Goal: Information Seeking & Learning: Learn about a topic

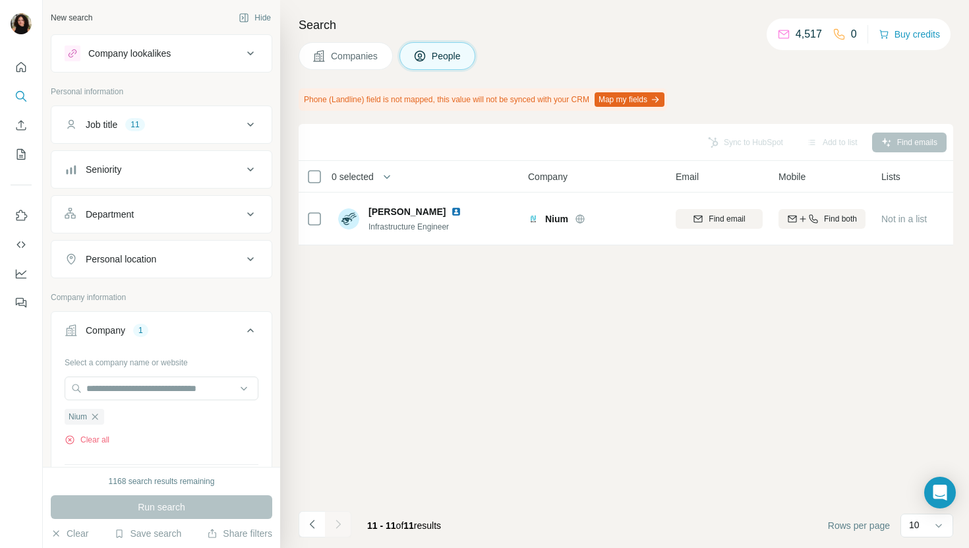
click at [336, 59] on span "Companies" at bounding box center [355, 55] width 48 height 13
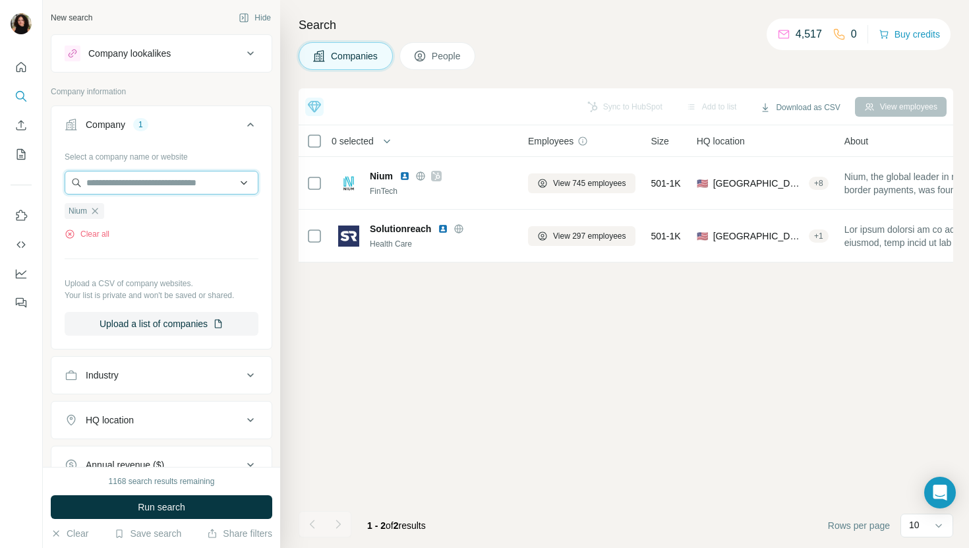
click at [162, 191] on input "text" at bounding box center [162, 183] width 194 height 24
paste input "**********"
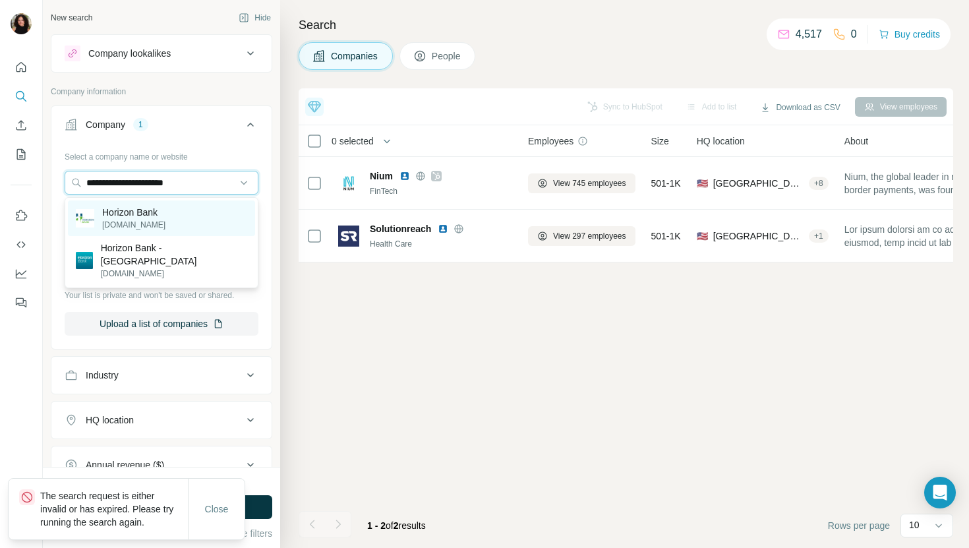
type input "**********"
click at [183, 210] on div "Horizon Bank [DOMAIN_NAME]" at bounding box center [161, 218] width 187 height 36
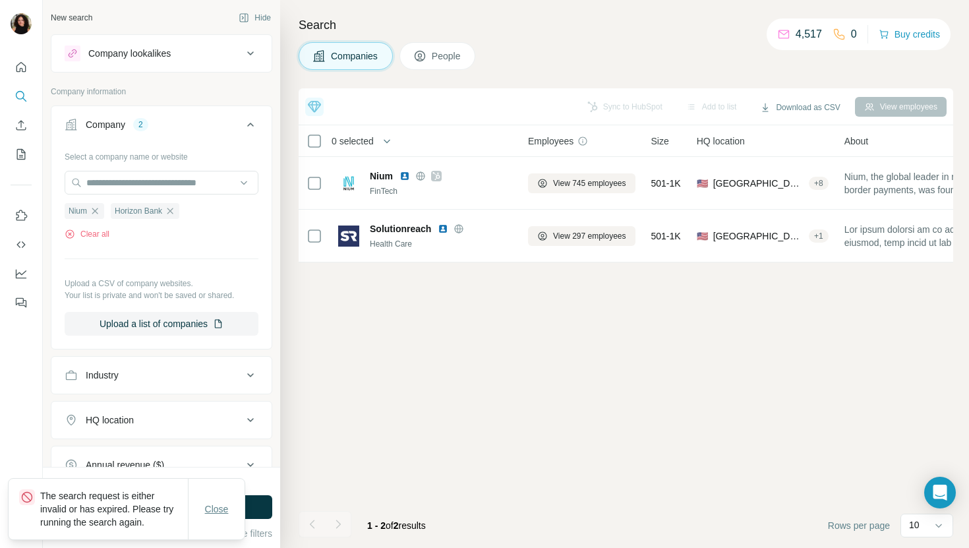
click at [218, 516] on button "Close" at bounding box center [217, 509] width 42 height 24
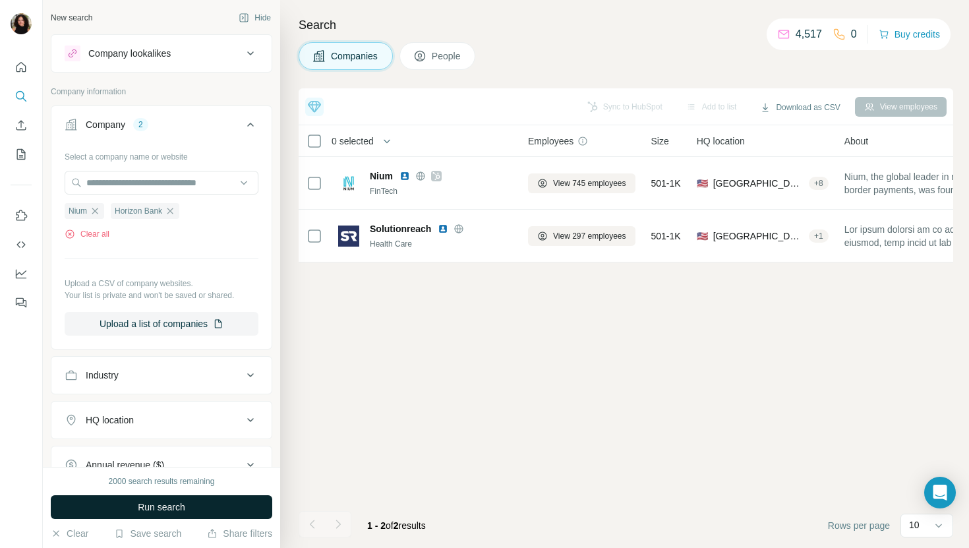
click at [231, 500] on button "Run search" at bounding box center [162, 507] width 222 height 24
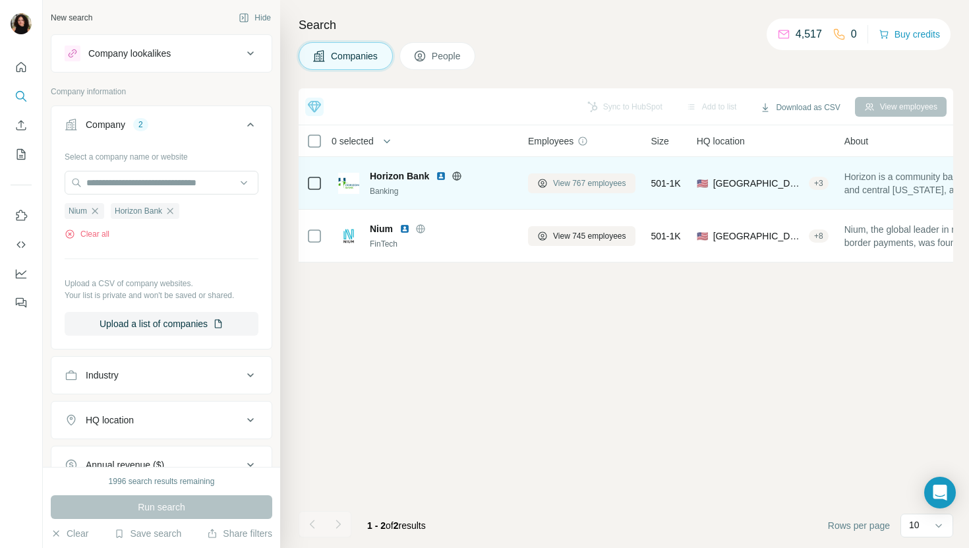
click at [581, 190] on button "View 767 employees" at bounding box center [581, 183] width 107 height 20
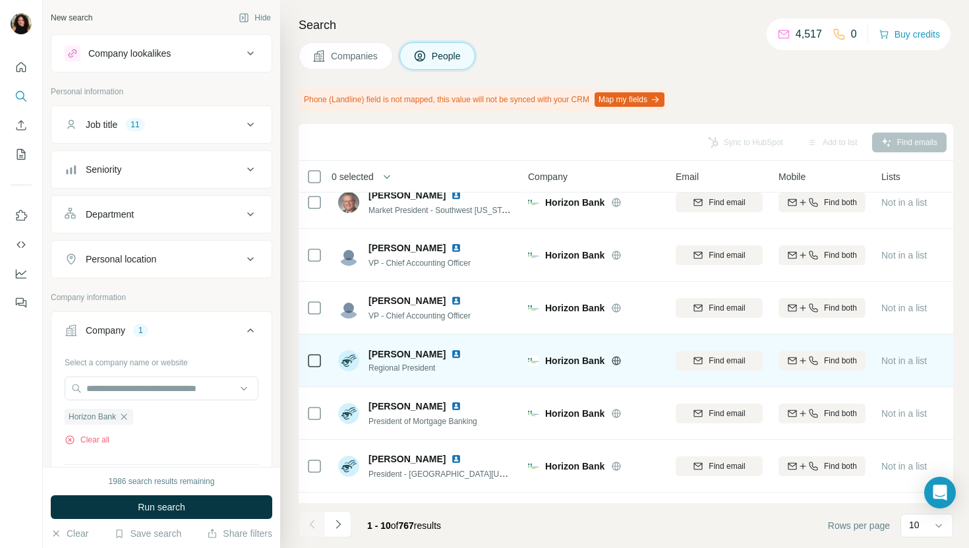
scroll to position [123, 0]
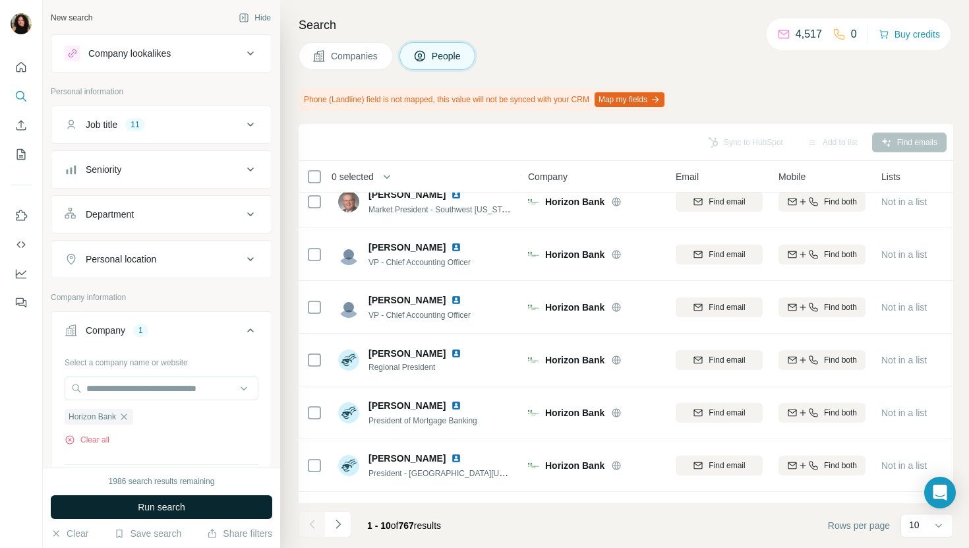
click at [197, 517] on button "Run search" at bounding box center [162, 507] width 222 height 24
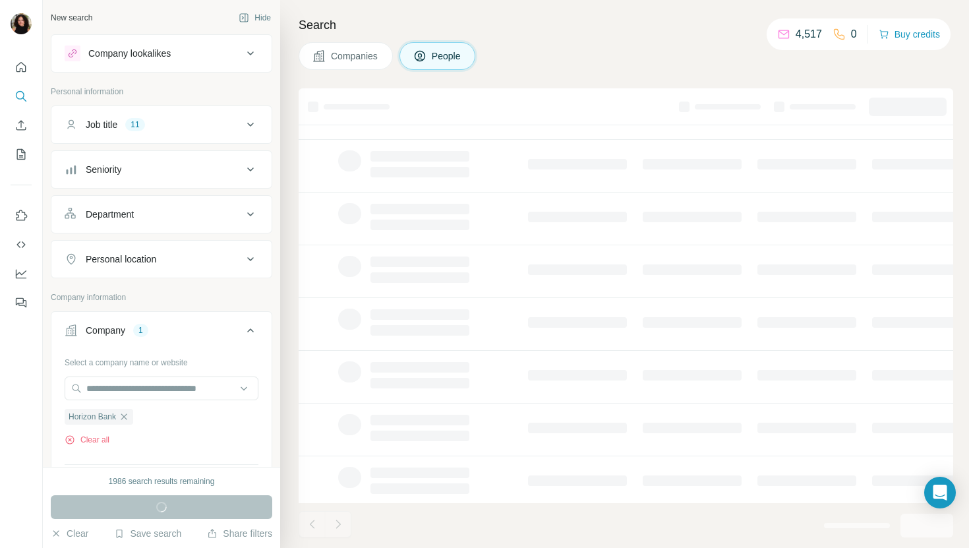
scroll to position [0, 0]
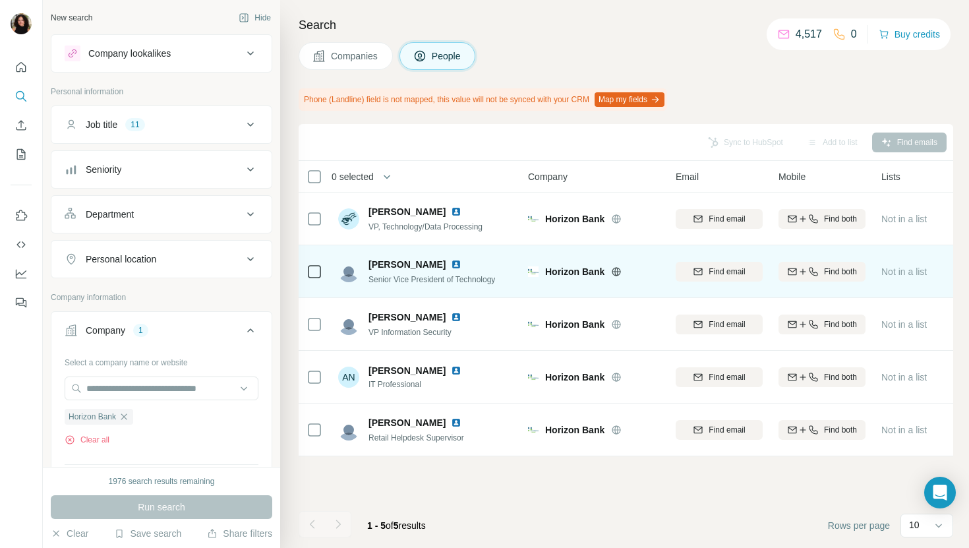
click at [451, 262] on img at bounding box center [456, 264] width 11 height 11
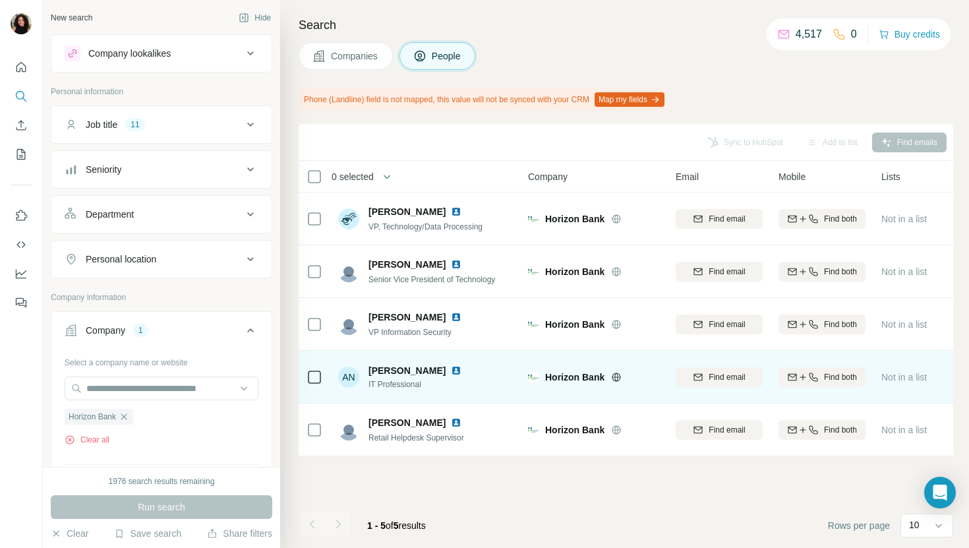
click at [451, 369] on img at bounding box center [456, 370] width 11 height 11
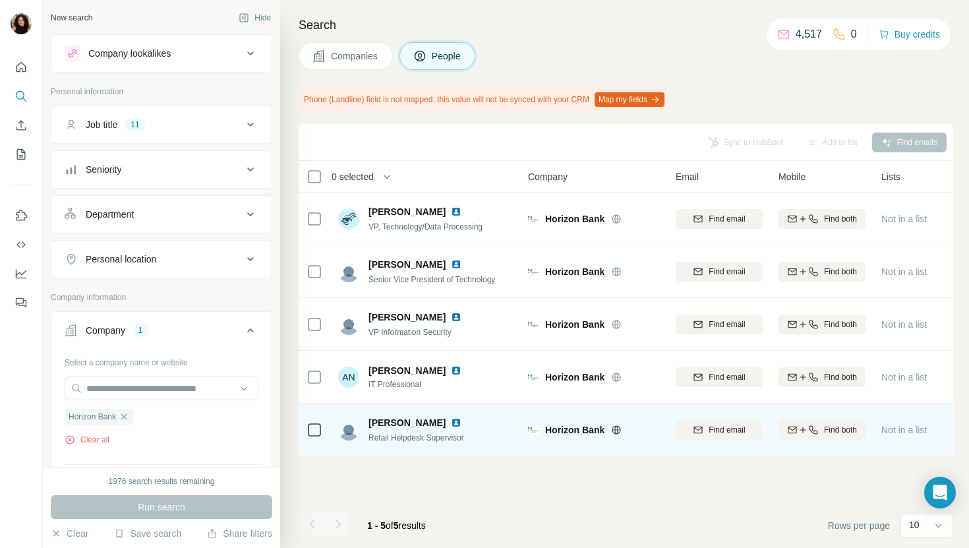
click at [451, 421] on img at bounding box center [456, 422] width 11 height 11
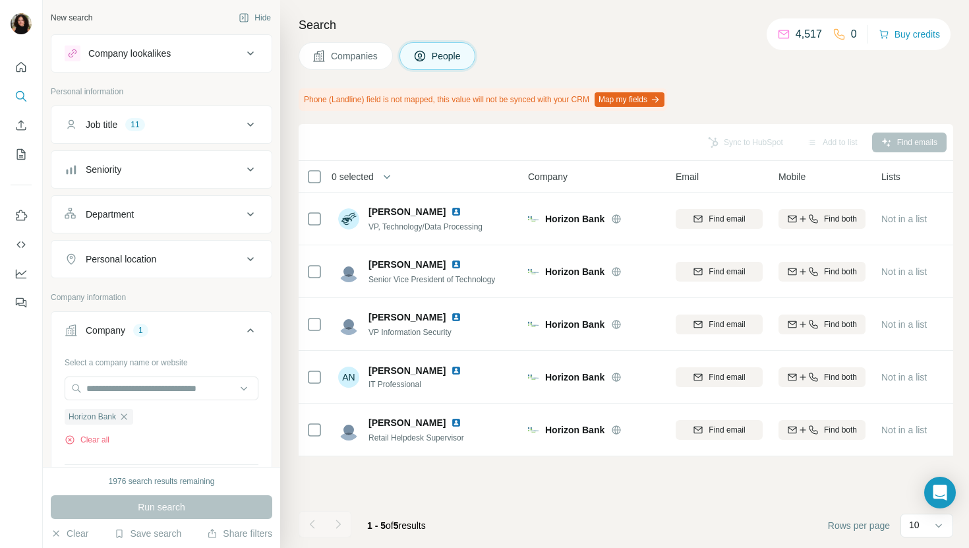
click at [371, 70] on div "Search Companies People Phone (Landline) field is not mapped, this value will n…" at bounding box center [624, 274] width 689 height 548
click at [364, 63] on button "Companies" at bounding box center [346, 56] width 94 height 28
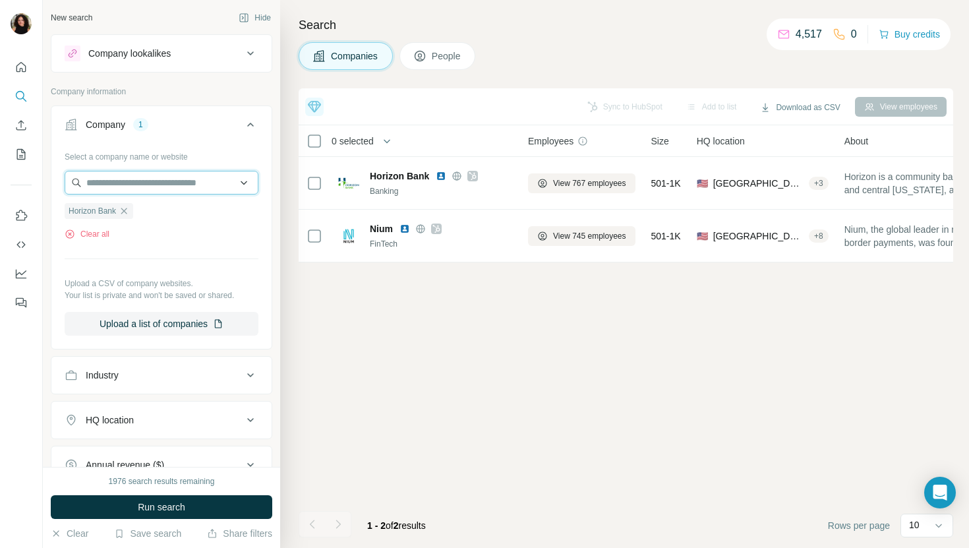
click at [187, 185] on input "text" at bounding box center [162, 183] width 194 height 24
paste input "**********"
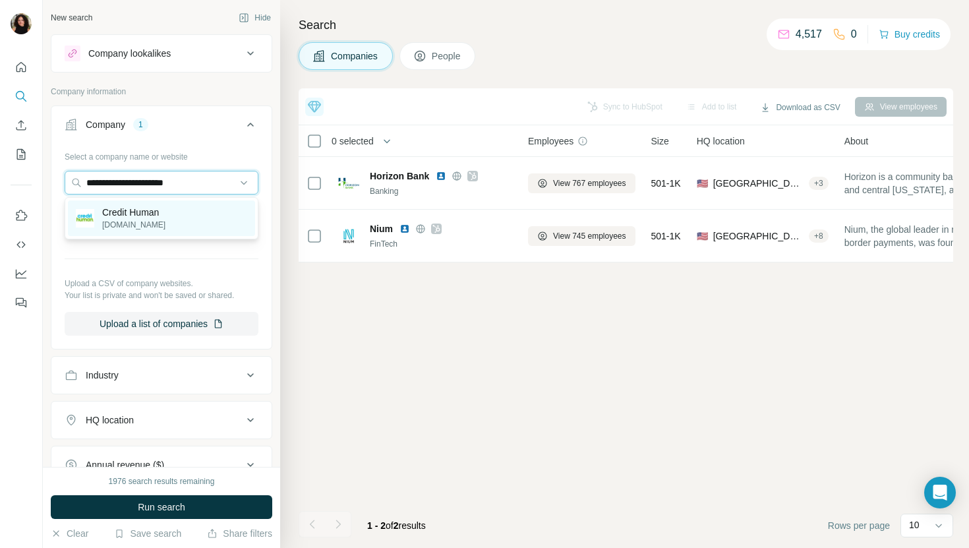
type input "**********"
click at [187, 214] on div "Credit Human [DOMAIN_NAME]" at bounding box center [161, 218] width 187 height 36
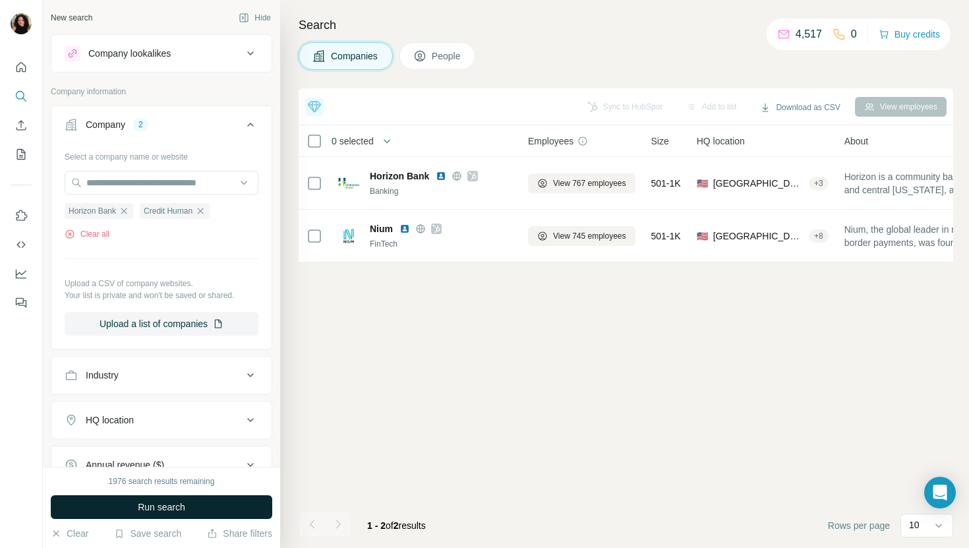
click at [177, 500] on span "Run search" at bounding box center [161, 506] width 47 height 13
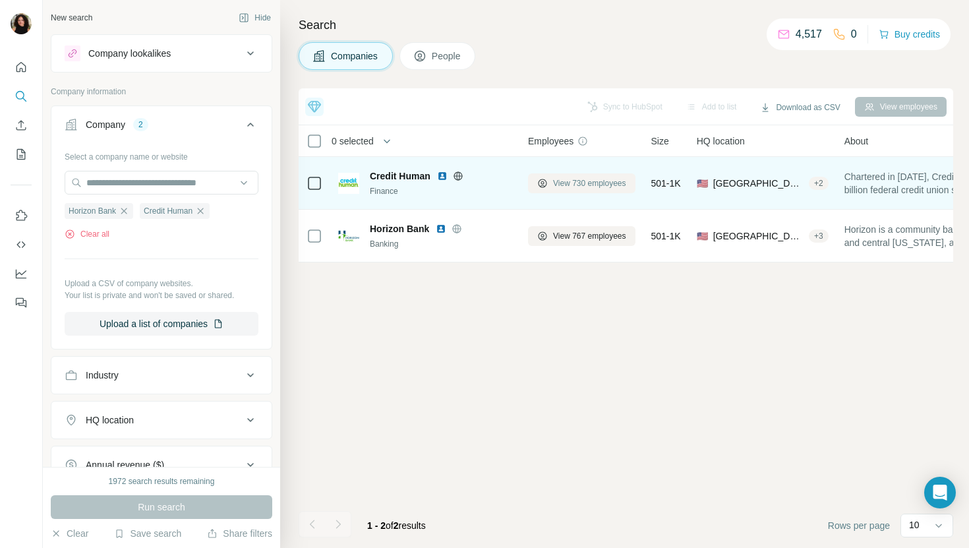
click at [594, 181] on span "View 730 employees" at bounding box center [589, 183] width 73 height 12
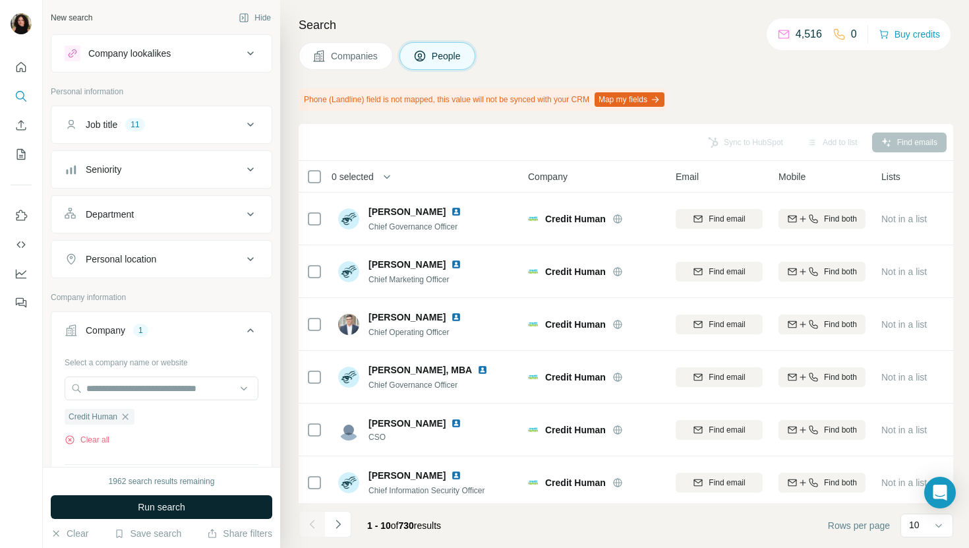
click at [223, 508] on button "Run search" at bounding box center [162, 507] width 222 height 24
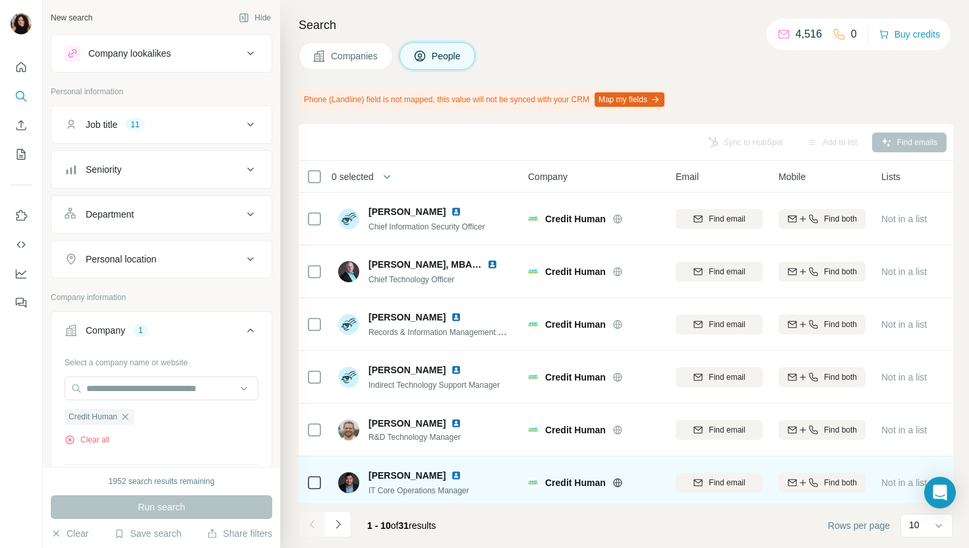
click at [451, 472] on img at bounding box center [456, 475] width 11 height 11
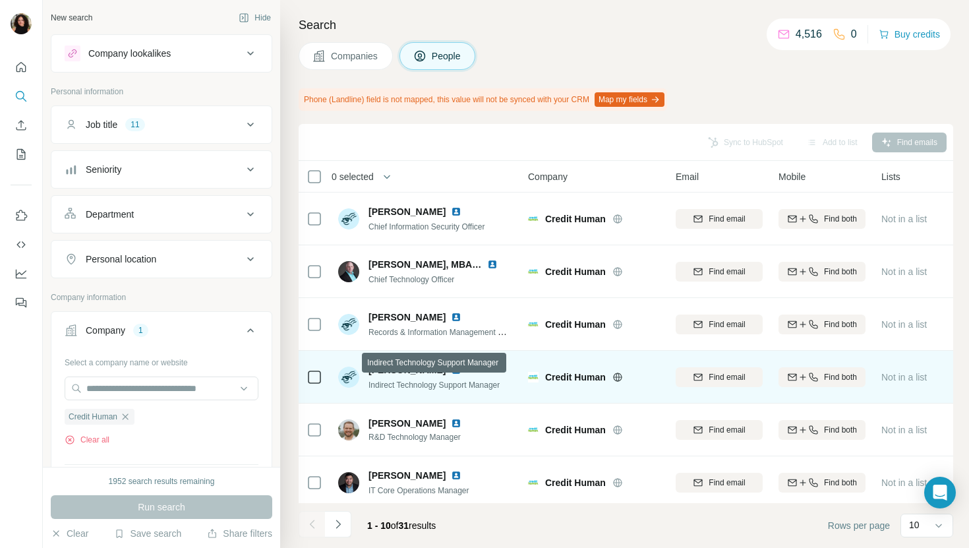
click at [451, 370] on img at bounding box center [456, 370] width 11 height 11
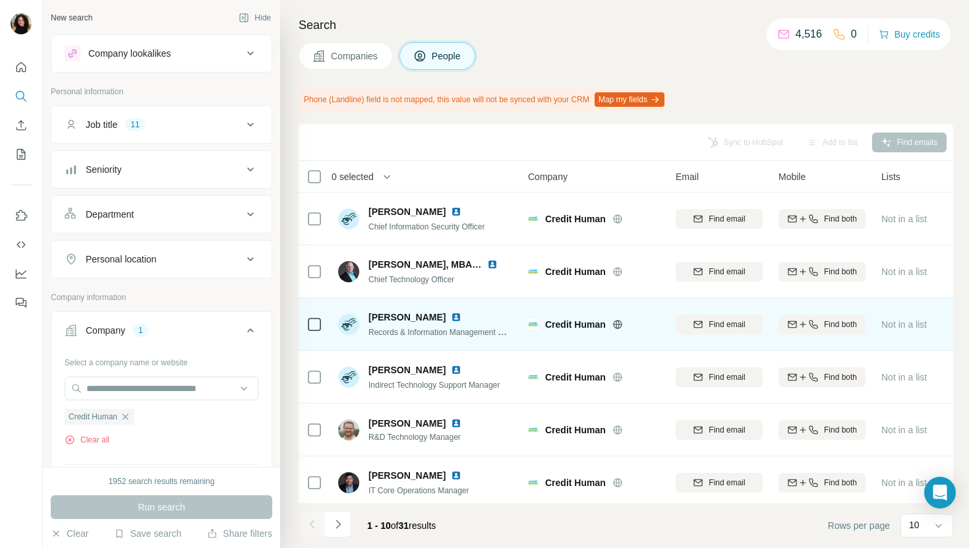
click at [451, 315] on img at bounding box center [456, 317] width 11 height 11
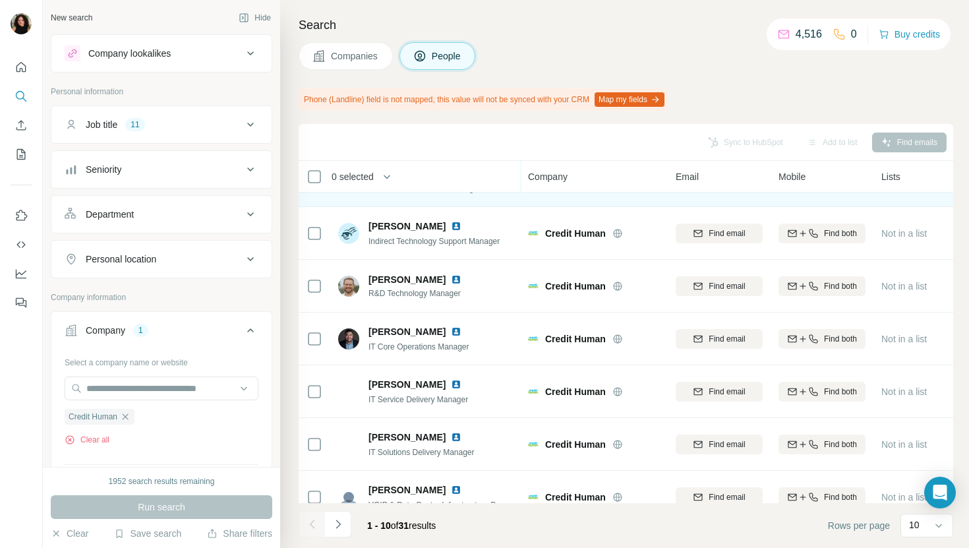
scroll to position [145, 0]
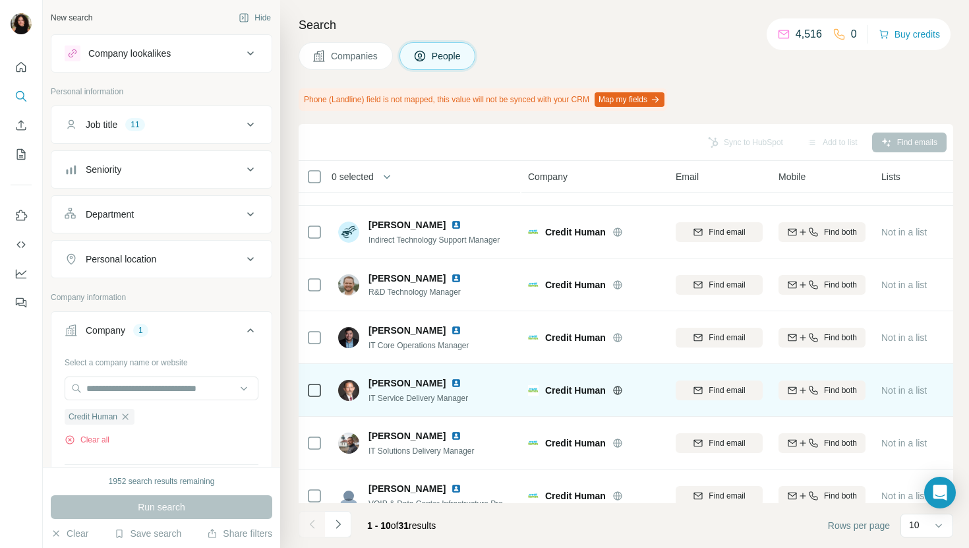
click at [451, 383] on img at bounding box center [456, 383] width 11 height 11
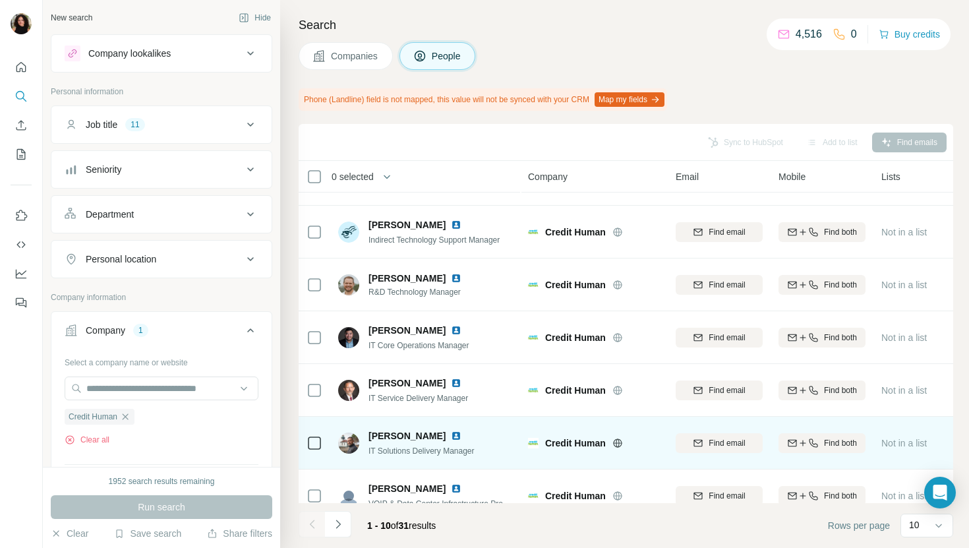
click at [456, 436] on div at bounding box center [464, 435] width 26 height 11
click at [452, 435] on img at bounding box center [456, 435] width 11 height 11
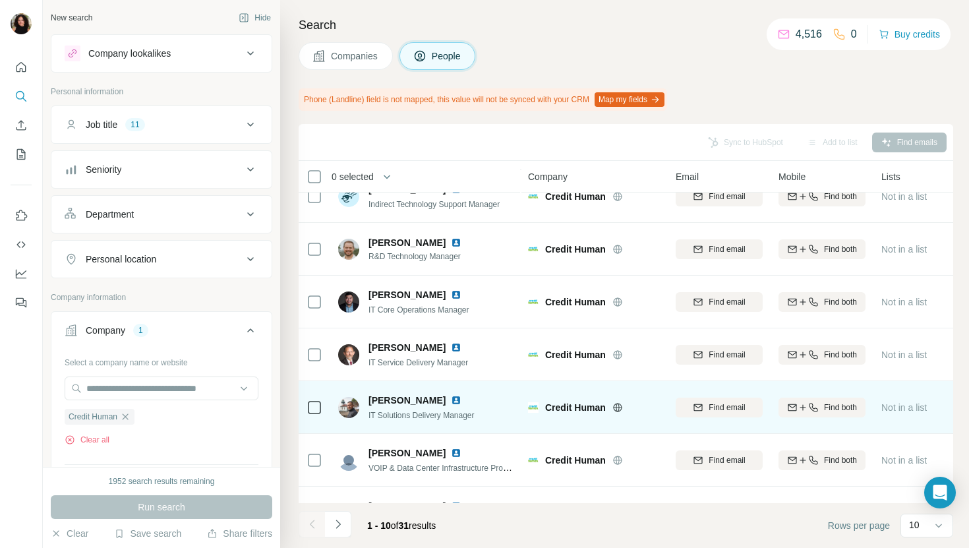
scroll to position [217, 0]
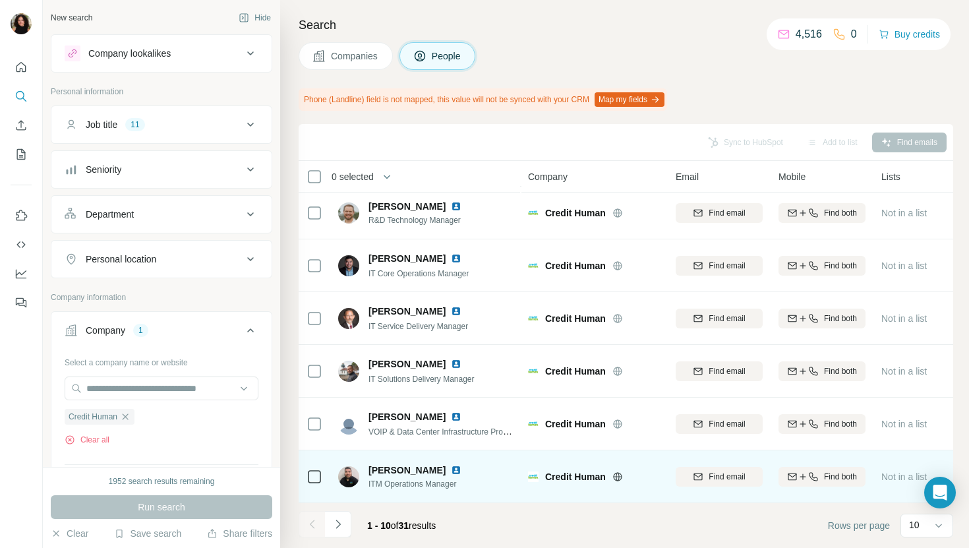
click at [451, 466] on img at bounding box center [456, 470] width 11 height 11
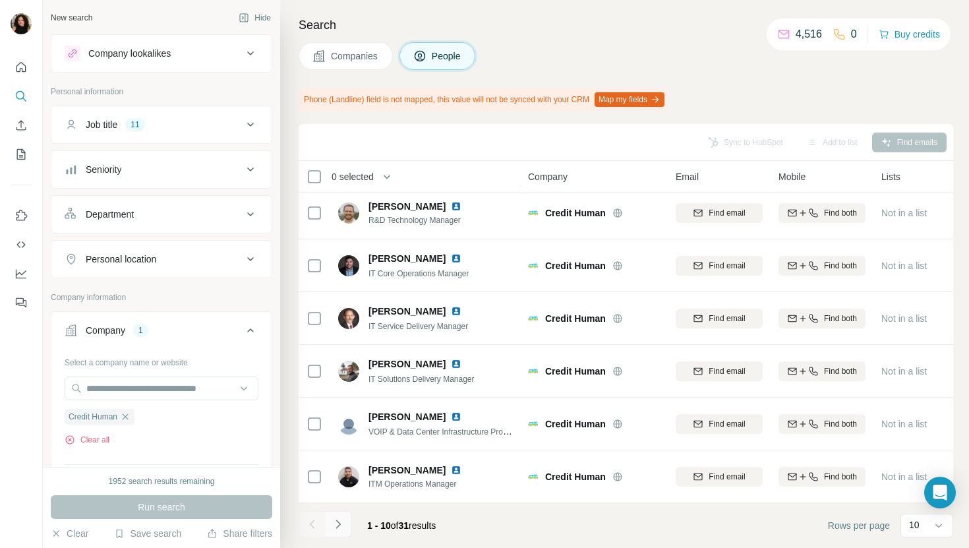
click at [342, 522] on icon "Navigate to next page" at bounding box center [338, 524] width 13 height 13
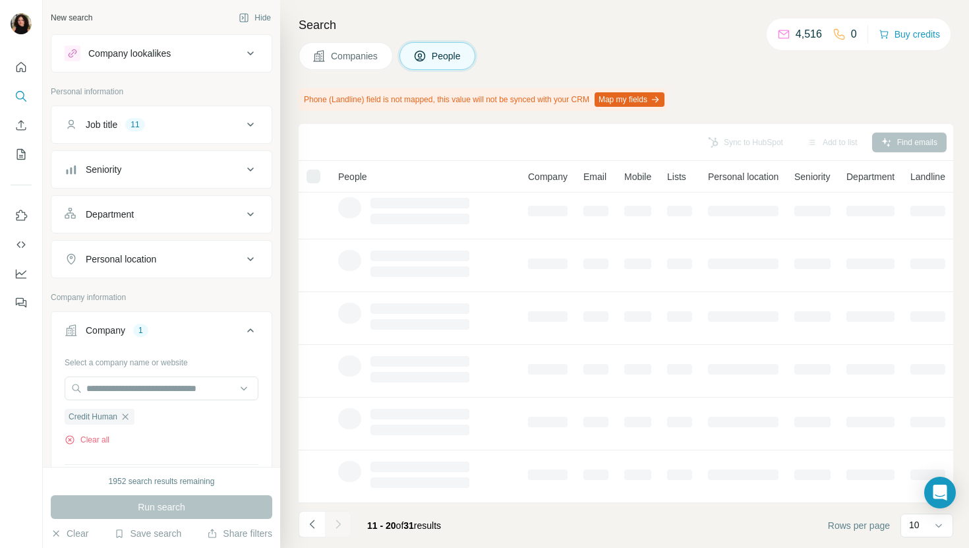
scroll to position [0, 0]
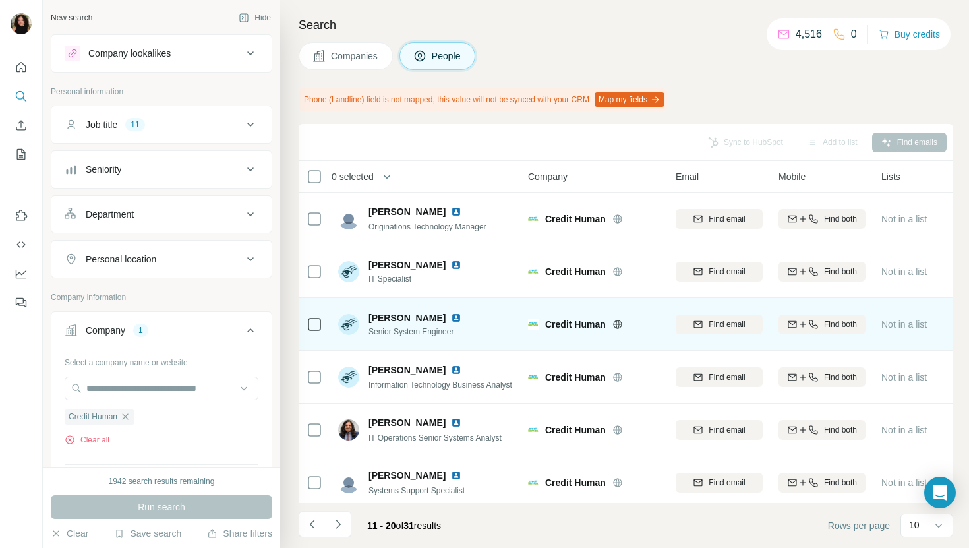
click at [451, 317] on img at bounding box center [456, 317] width 11 height 11
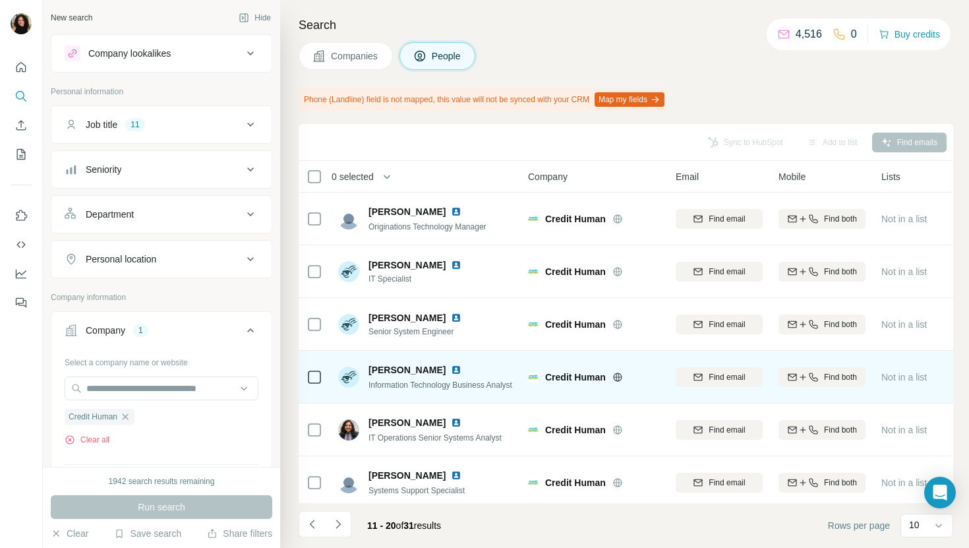
scroll to position [71, 0]
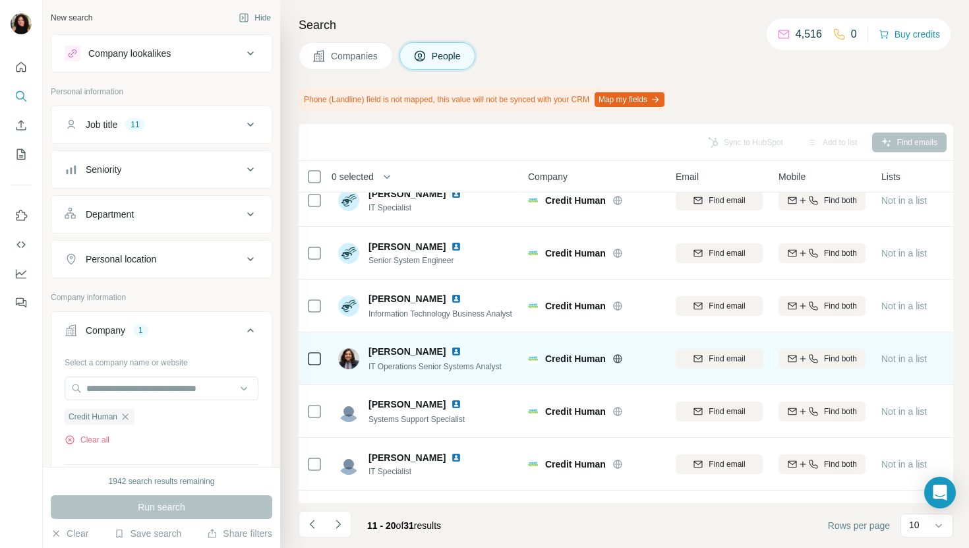
click at [461, 346] on img at bounding box center [456, 351] width 11 height 11
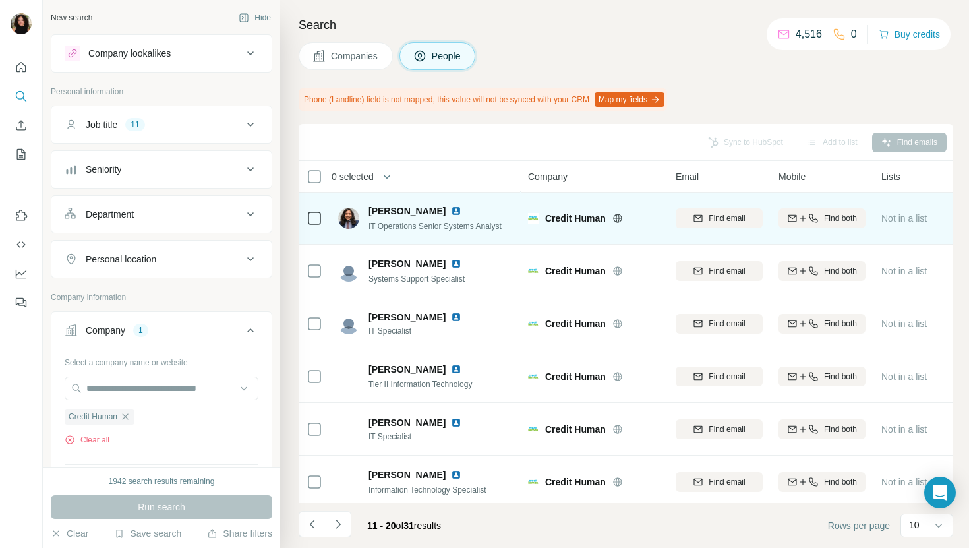
scroll to position [217, 0]
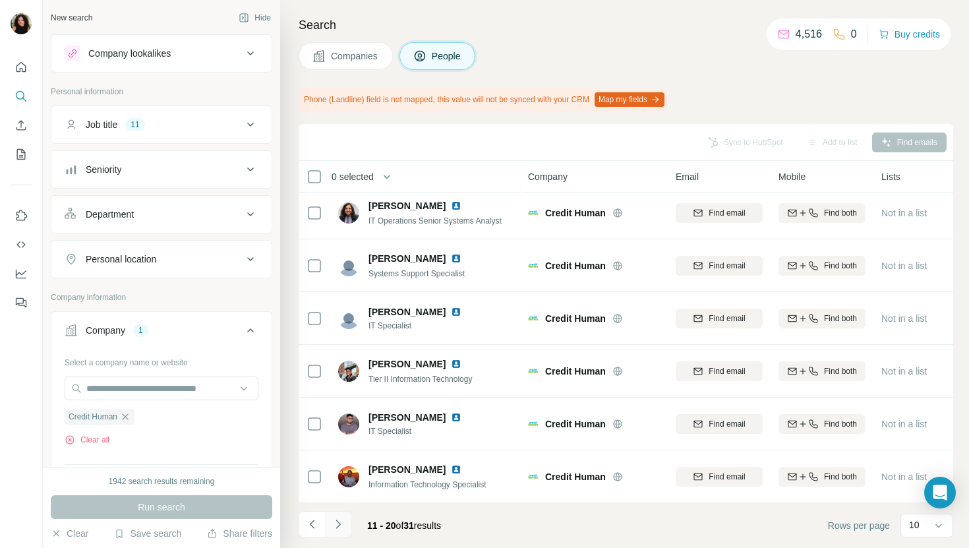
click at [338, 533] on button "Navigate to next page" at bounding box center [338, 524] width 26 height 26
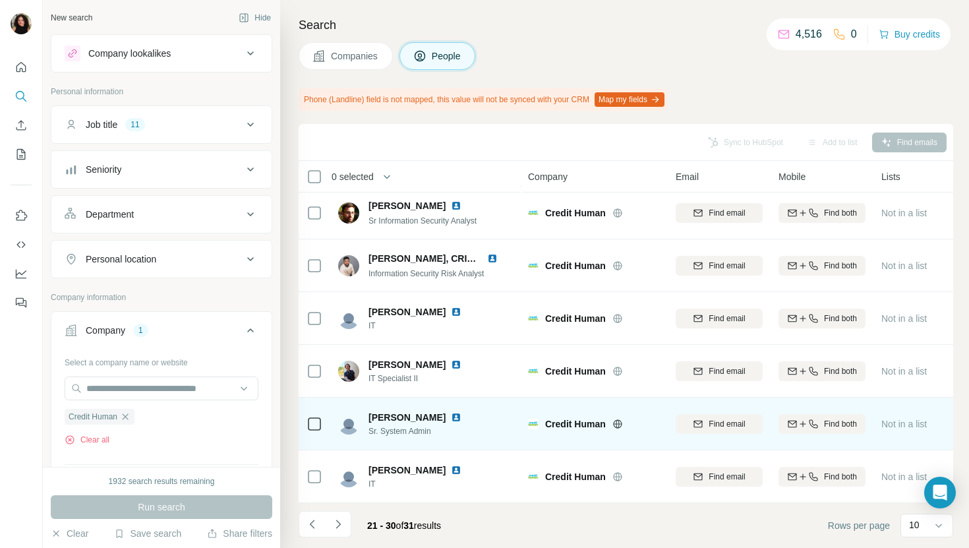
click at [451, 425] on span "Sr. System Admin" at bounding box center [423, 431] width 109 height 12
click at [454, 417] on img at bounding box center [456, 417] width 11 height 11
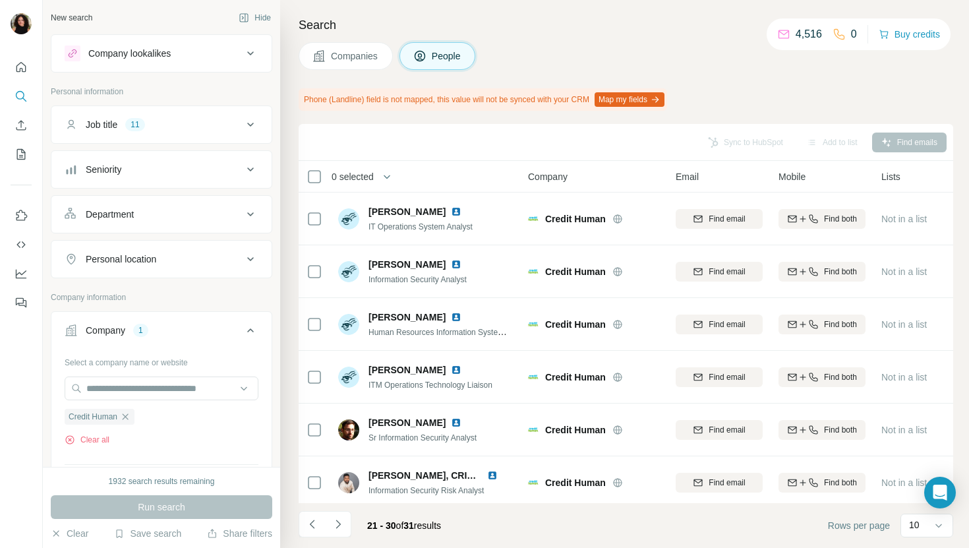
click at [347, 49] on span "Companies" at bounding box center [355, 55] width 48 height 13
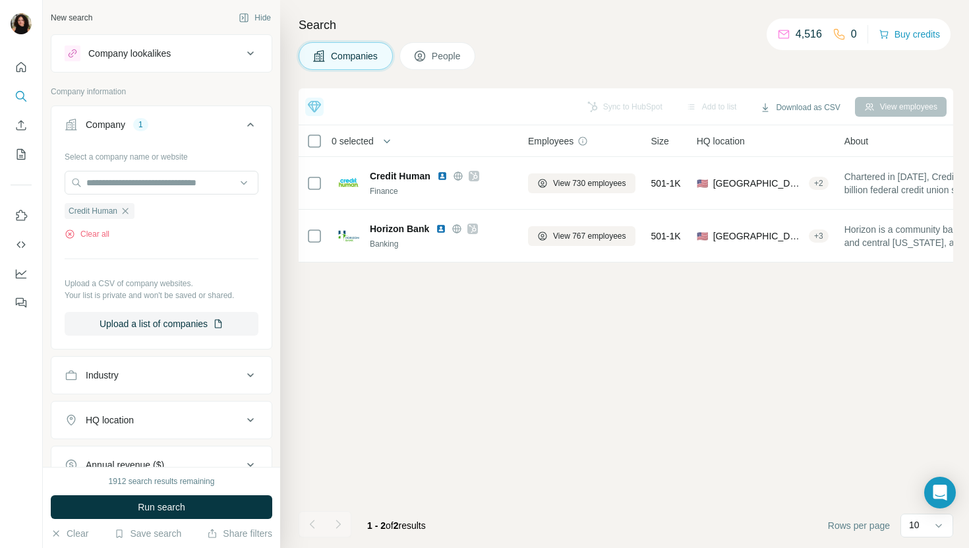
click at [189, 165] on div "Select a company name or website Credit Human Clear all Upload a CSV of company…" at bounding box center [162, 241] width 194 height 190
click at [189, 169] on div "Select a company name or website Credit Human Clear all Upload a CSV of company…" at bounding box center [162, 241] width 194 height 190
click at [189, 174] on input "text" at bounding box center [162, 183] width 194 height 24
paste input "**********"
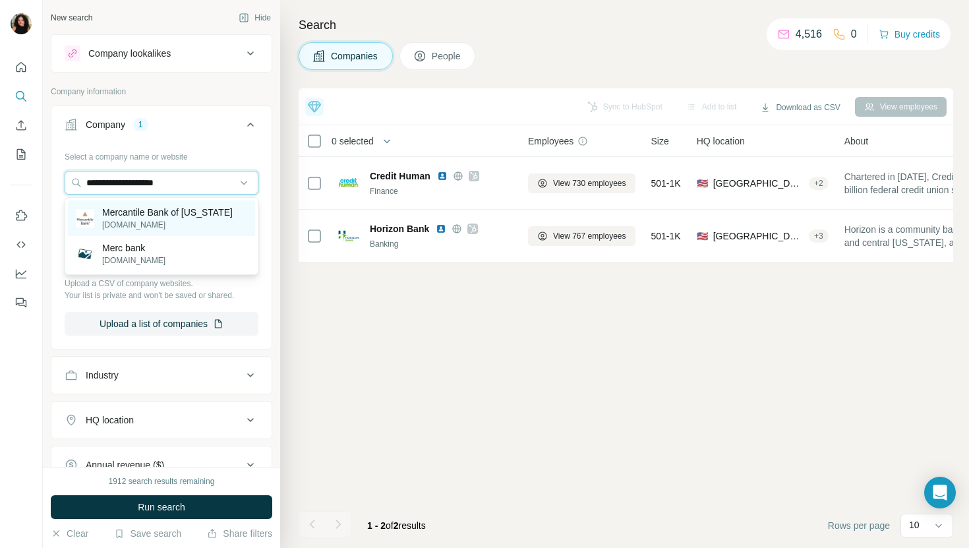
type input "**********"
click at [189, 214] on p "Mercantile Bank of [US_STATE]" at bounding box center [167, 212] width 131 height 13
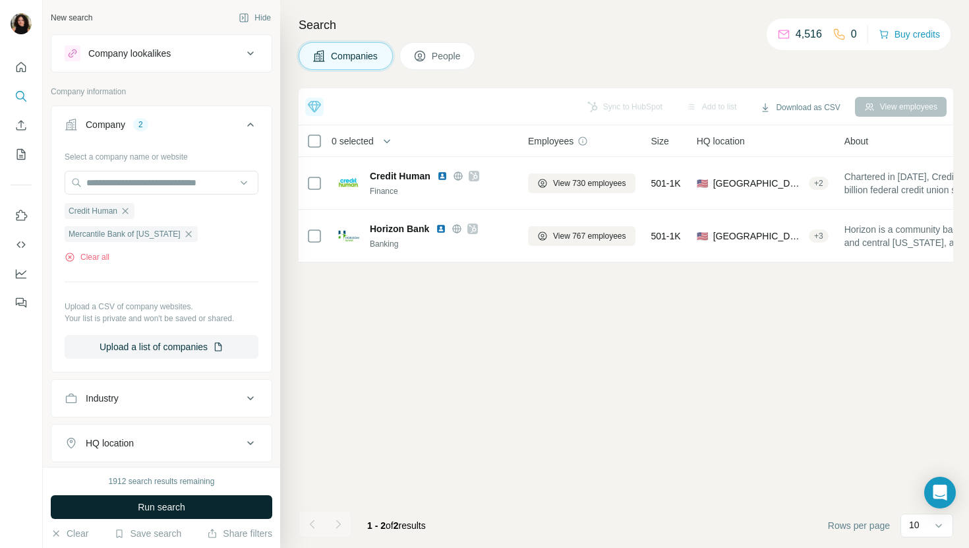
click at [196, 502] on button "Run search" at bounding box center [162, 507] width 222 height 24
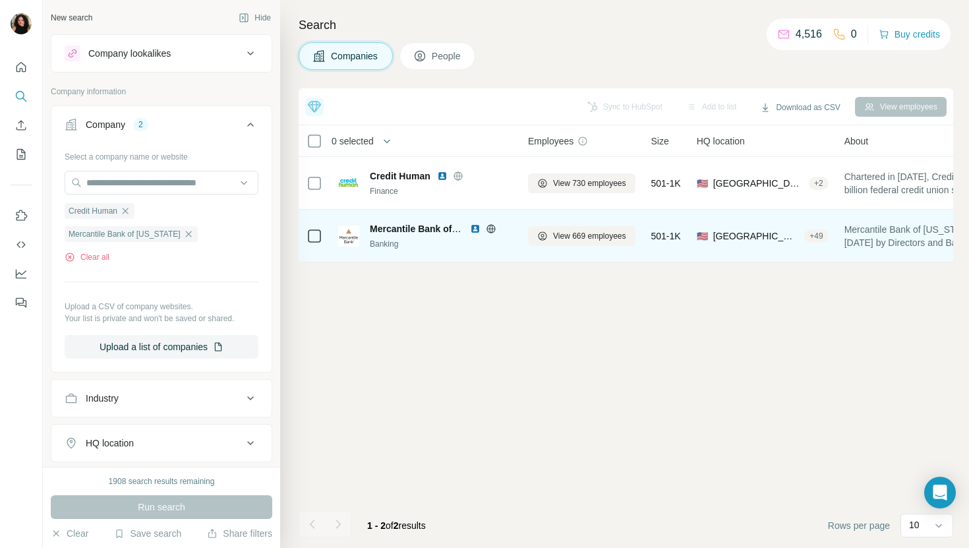
click at [564, 225] on div "View 669 employees" at bounding box center [581, 236] width 107 height 36
click at [564, 229] on button "View 669 employees" at bounding box center [581, 236] width 107 height 20
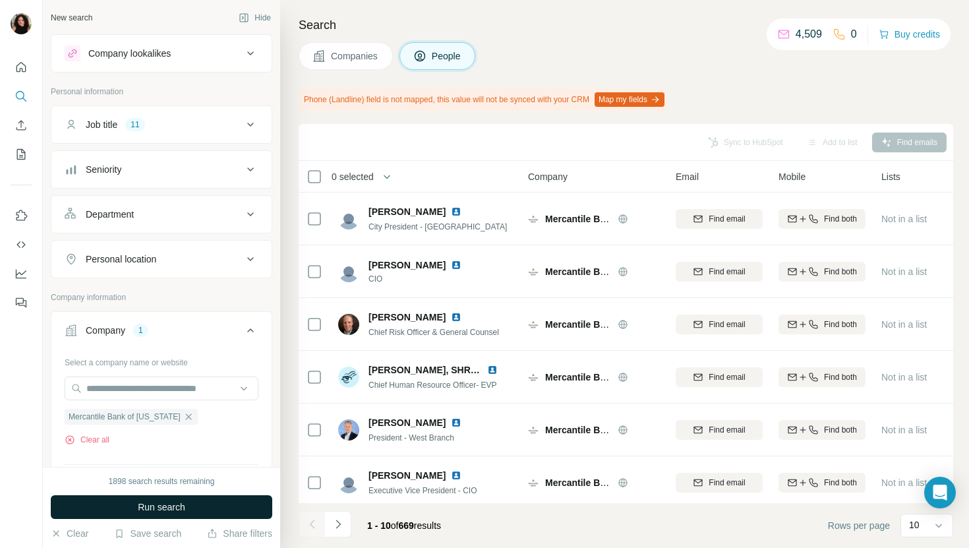
click at [214, 505] on button "Run search" at bounding box center [162, 507] width 222 height 24
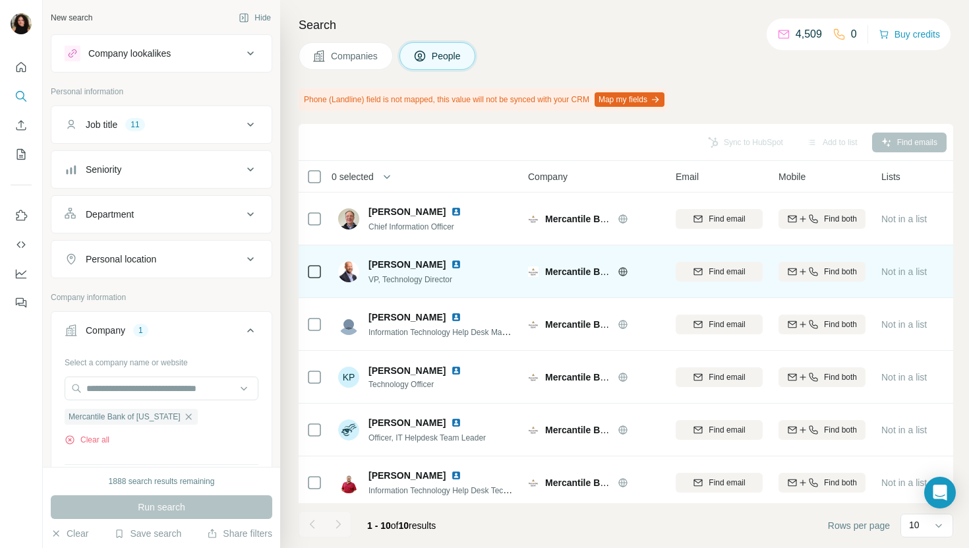
click at [451, 264] on img at bounding box center [456, 264] width 11 height 11
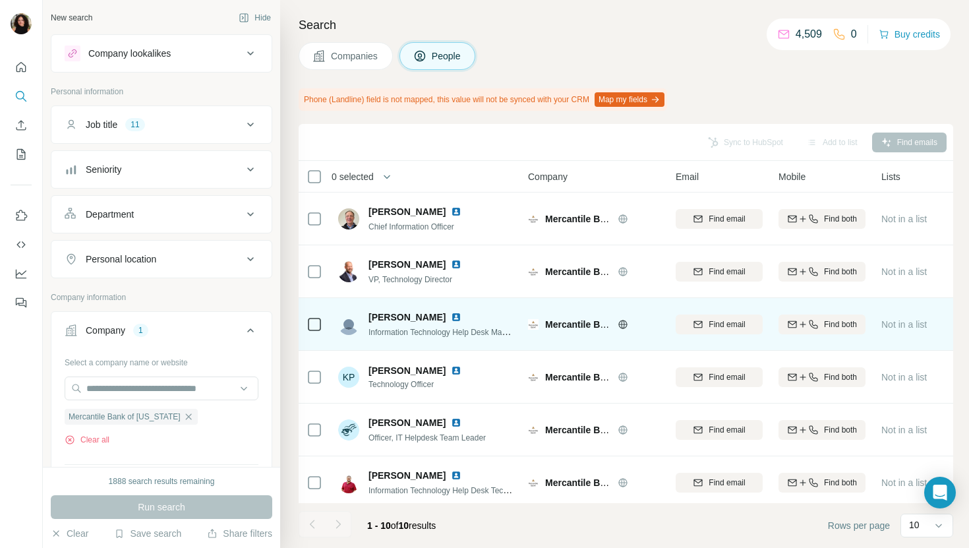
click at [451, 315] on img at bounding box center [456, 317] width 11 height 11
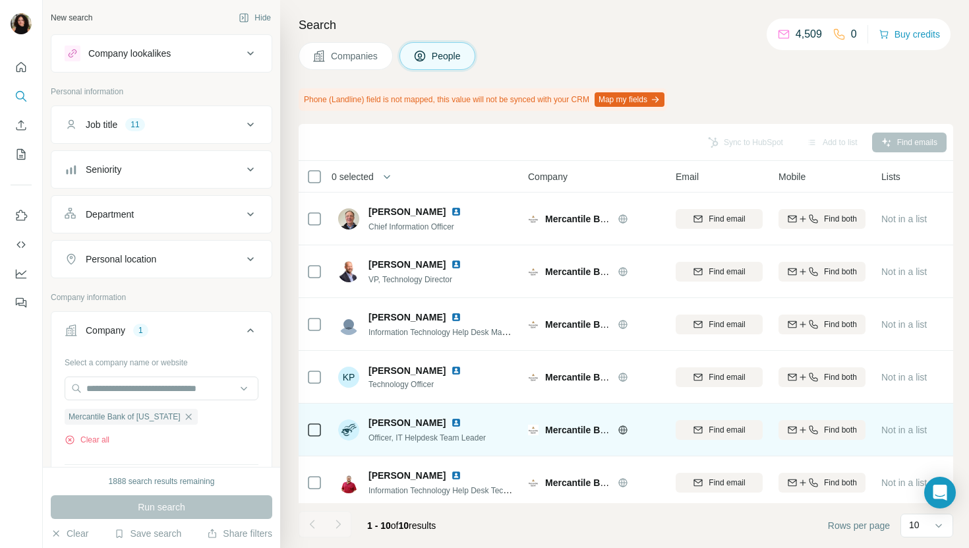
click at [451, 420] on img at bounding box center [456, 422] width 11 height 11
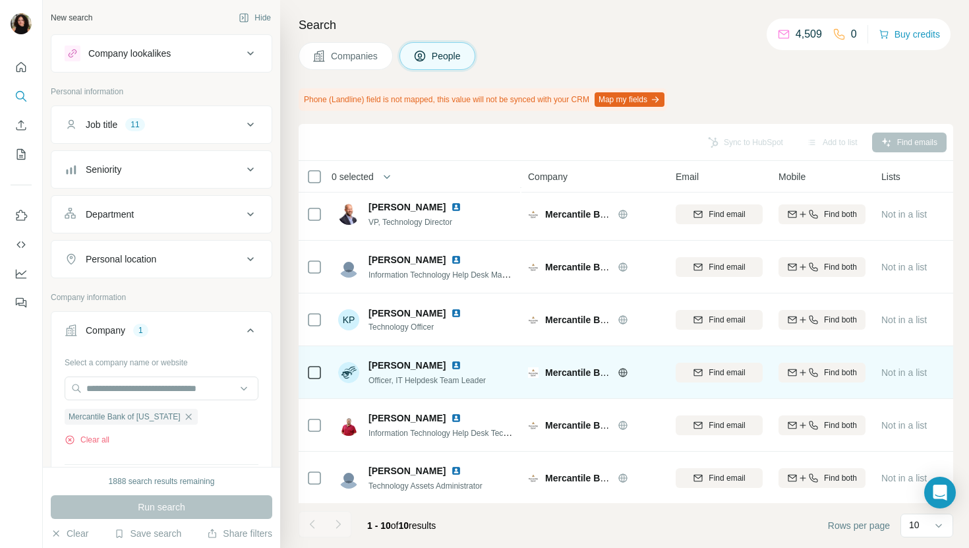
scroll to position [96, 0]
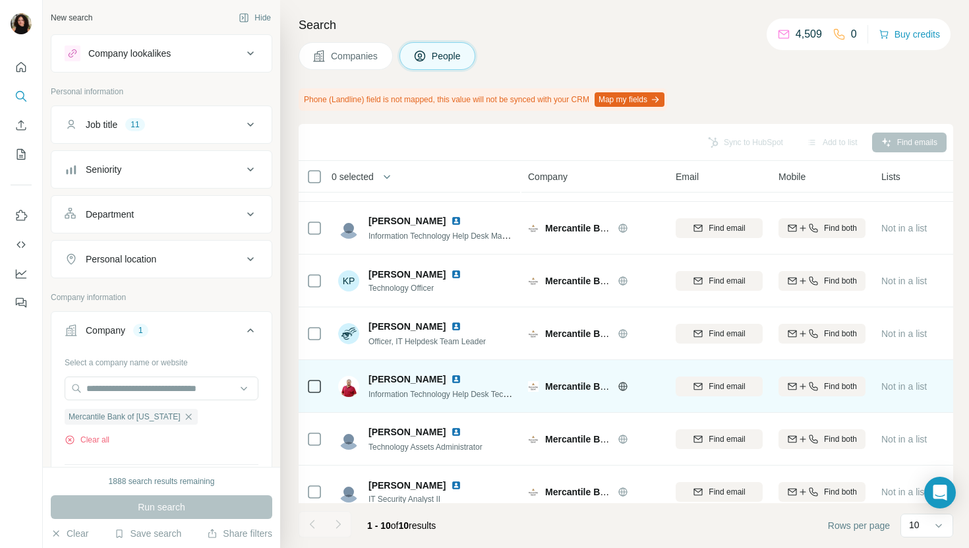
click at [458, 376] on img at bounding box center [456, 379] width 11 height 11
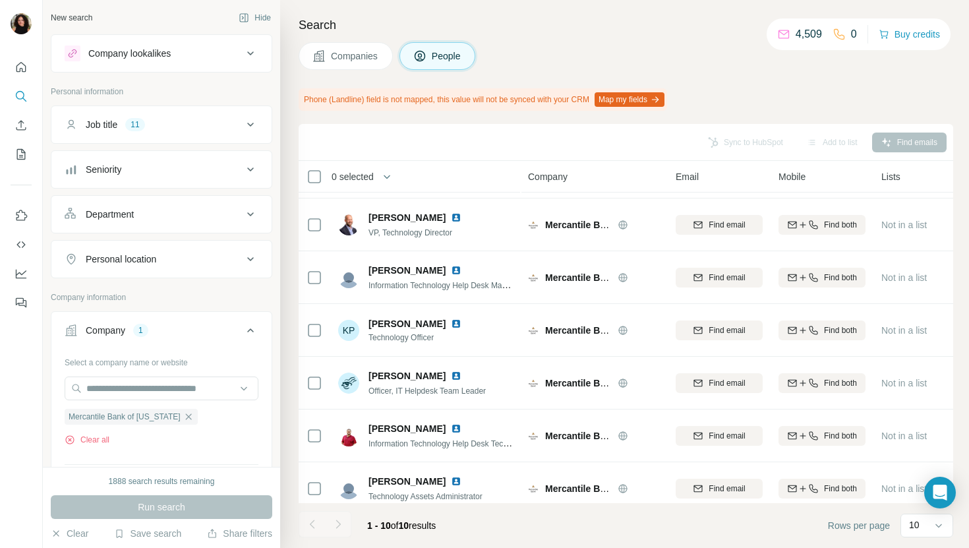
scroll to position [0, 0]
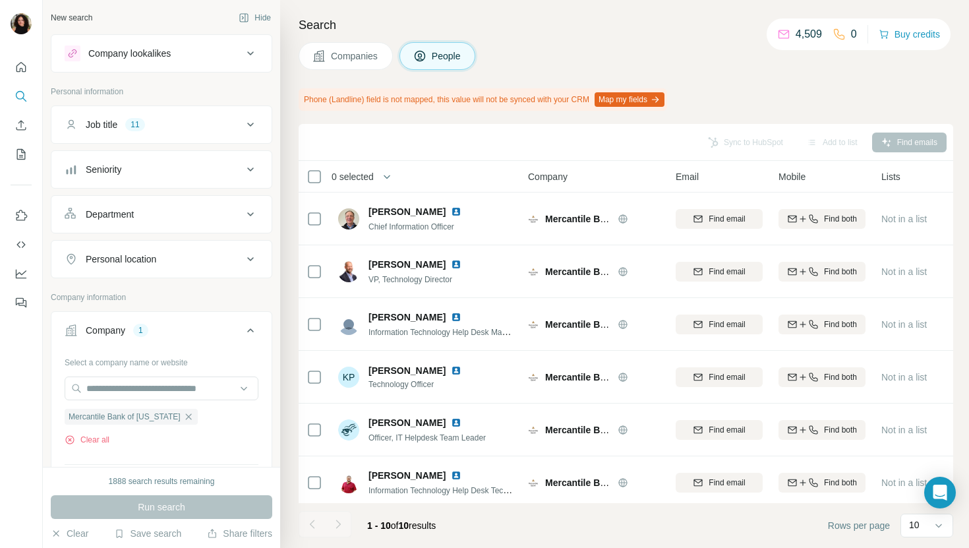
click at [336, 60] on span "Companies" at bounding box center [355, 55] width 48 height 13
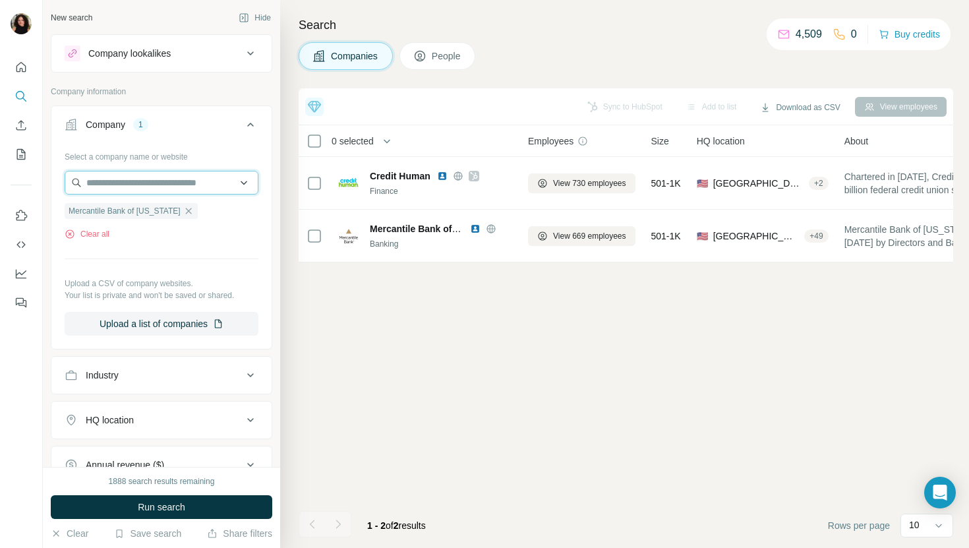
click at [114, 184] on input "text" at bounding box center [162, 183] width 194 height 24
paste input "**********"
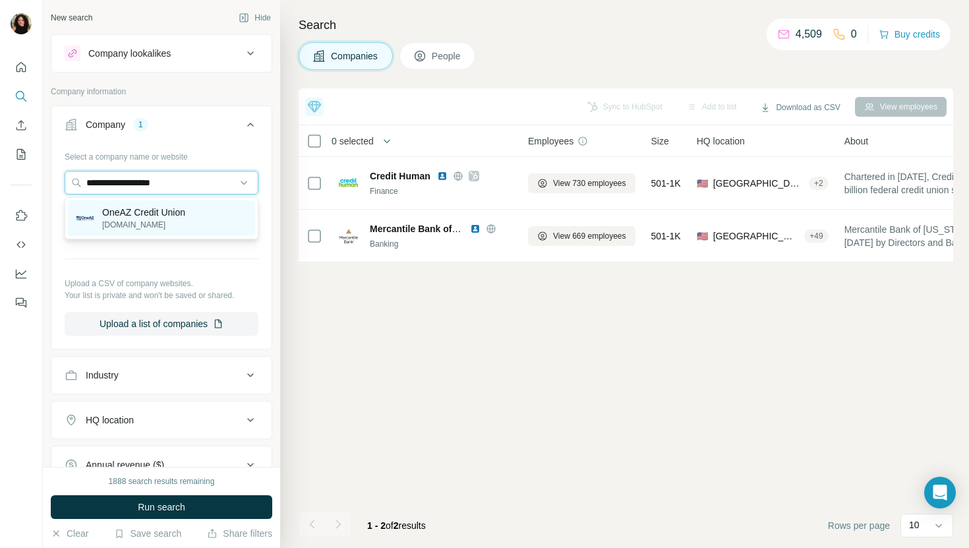
type input "**********"
click at [198, 224] on div "OneAZ Credit Union [DOMAIN_NAME]" at bounding box center [161, 218] width 187 height 36
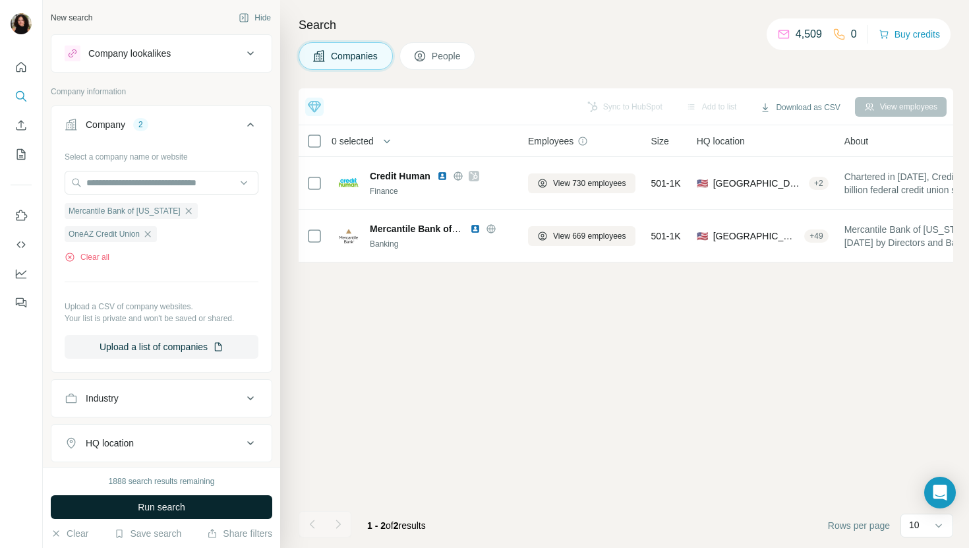
click at [147, 514] on button "Run search" at bounding box center [162, 507] width 222 height 24
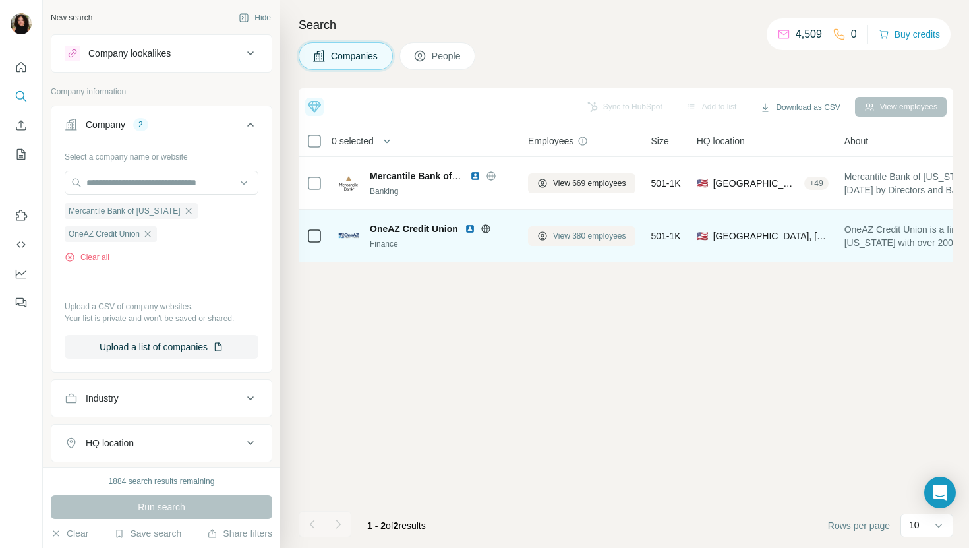
click at [576, 231] on span "View 380 employees" at bounding box center [589, 236] width 73 height 12
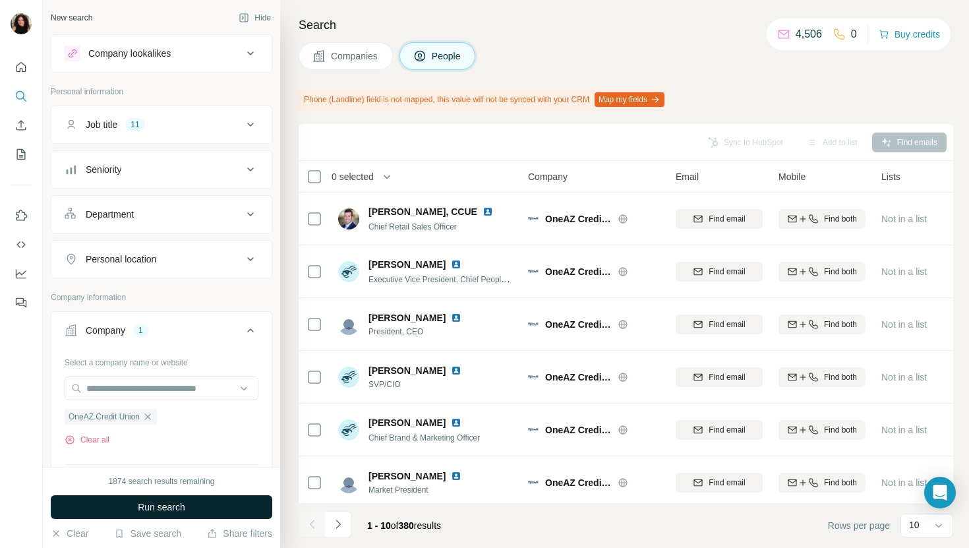
click at [231, 510] on button "Run search" at bounding box center [162, 507] width 222 height 24
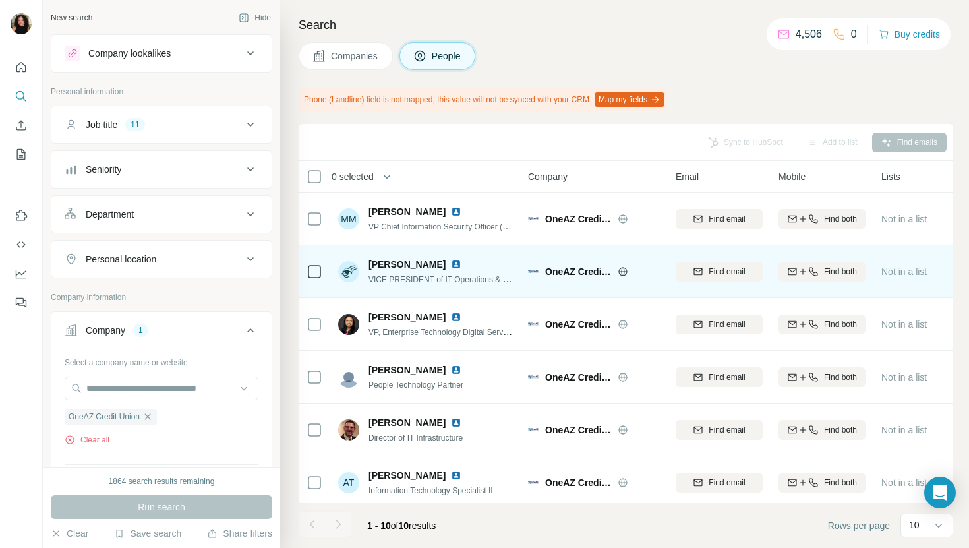
click at [451, 264] on img at bounding box center [456, 264] width 11 height 11
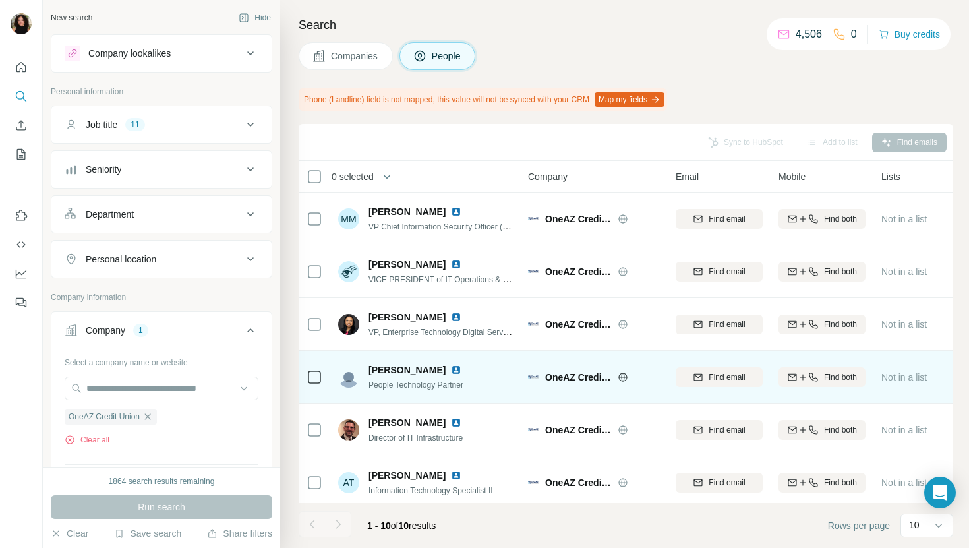
scroll to position [94, 0]
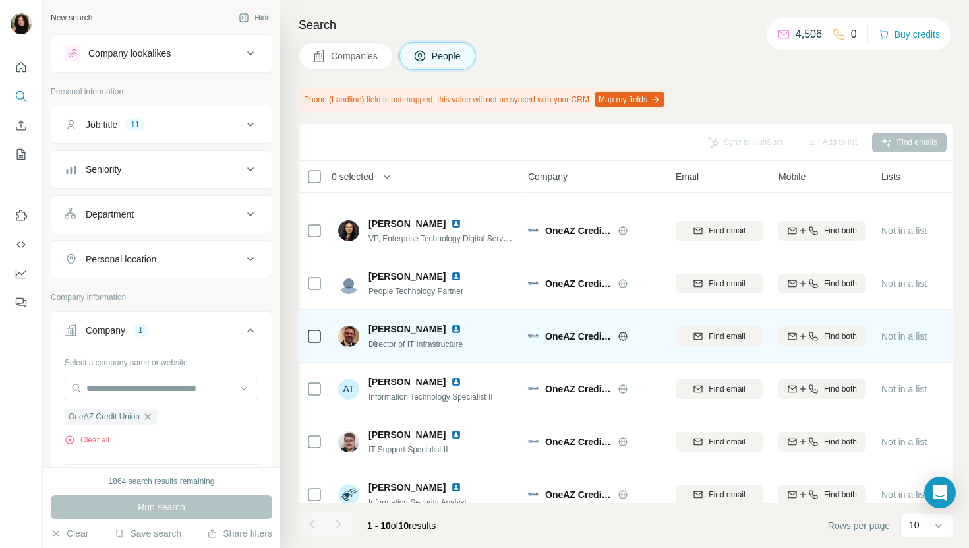
click at [451, 328] on img at bounding box center [456, 329] width 11 height 11
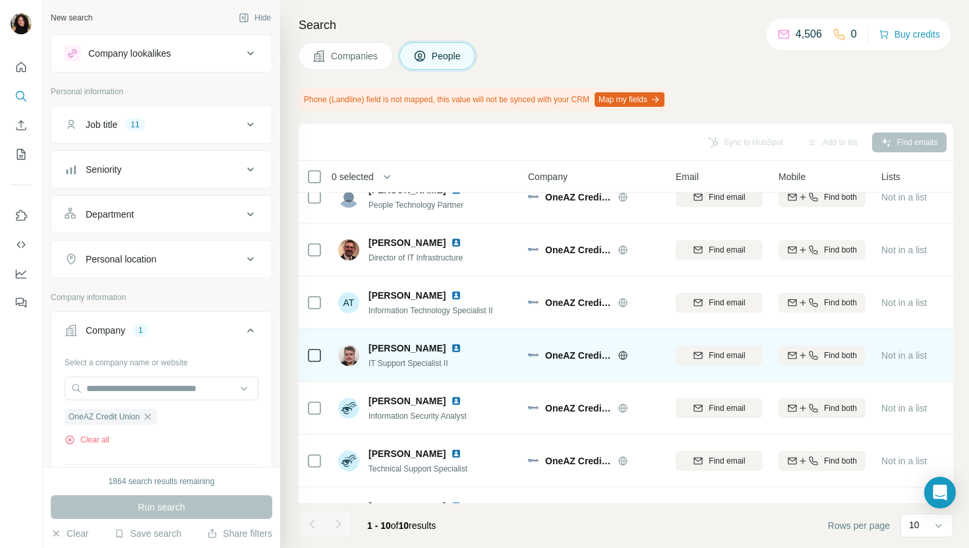
scroll to position [217, 0]
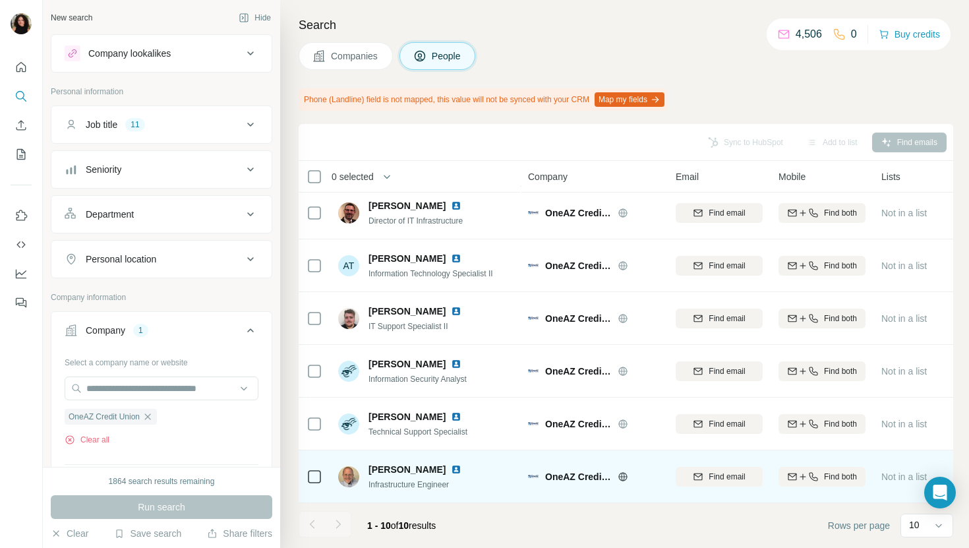
click at [451, 469] on img at bounding box center [456, 469] width 11 height 11
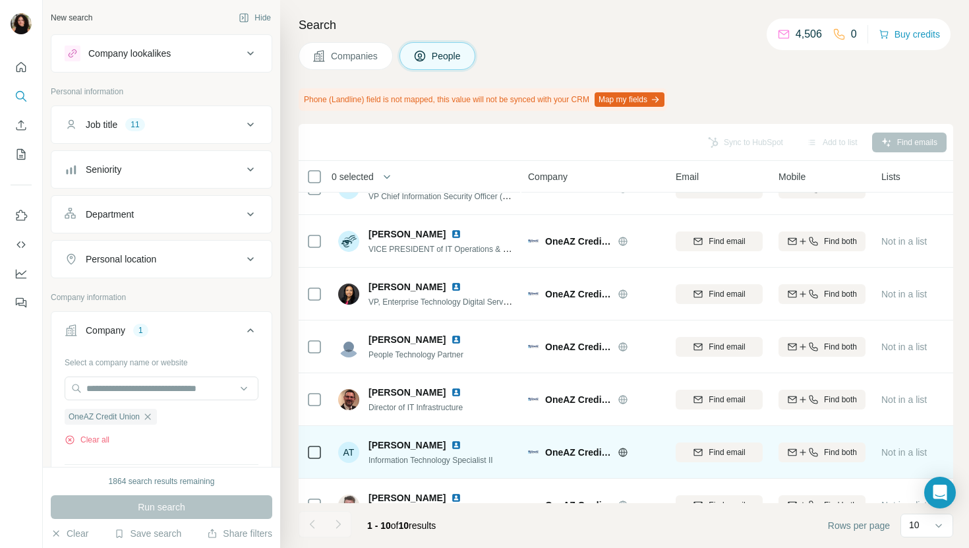
scroll to position [0, 0]
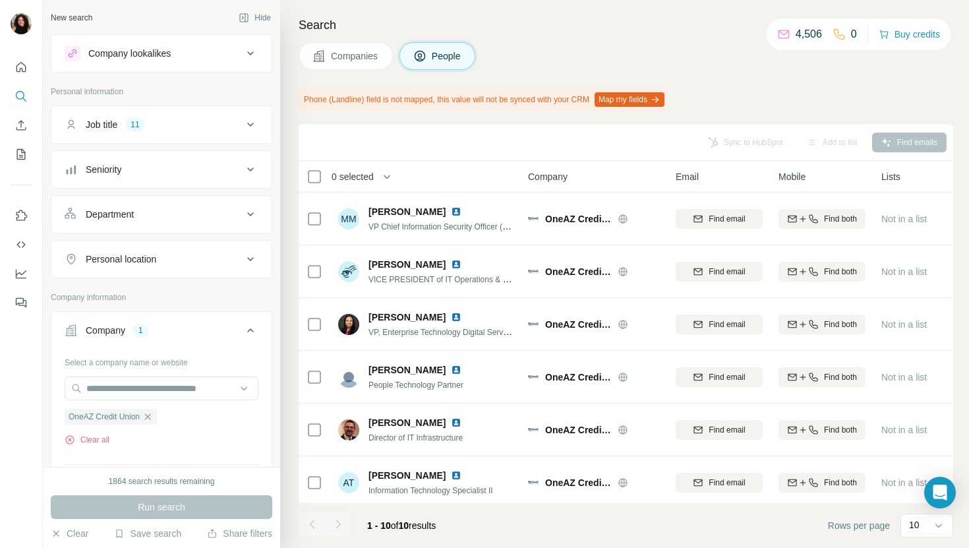
click at [349, 51] on span "Companies" at bounding box center [355, 55] width 48 height 13
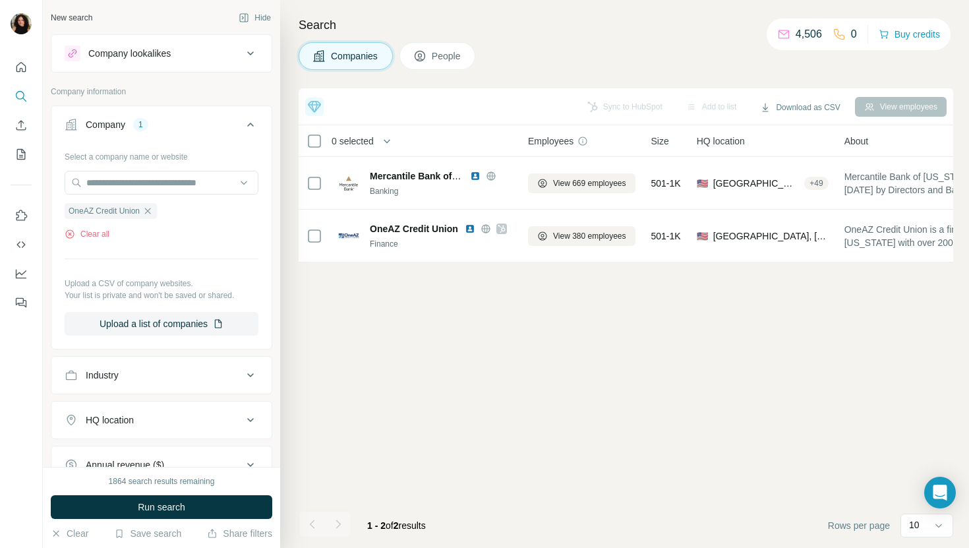
click at [199, 195] on div at bounding box center [162, 184] width 194 height 26
click at [195, 187] on input "text" at bounding box center [162, 183] width 194 height 24
paste input "**********"
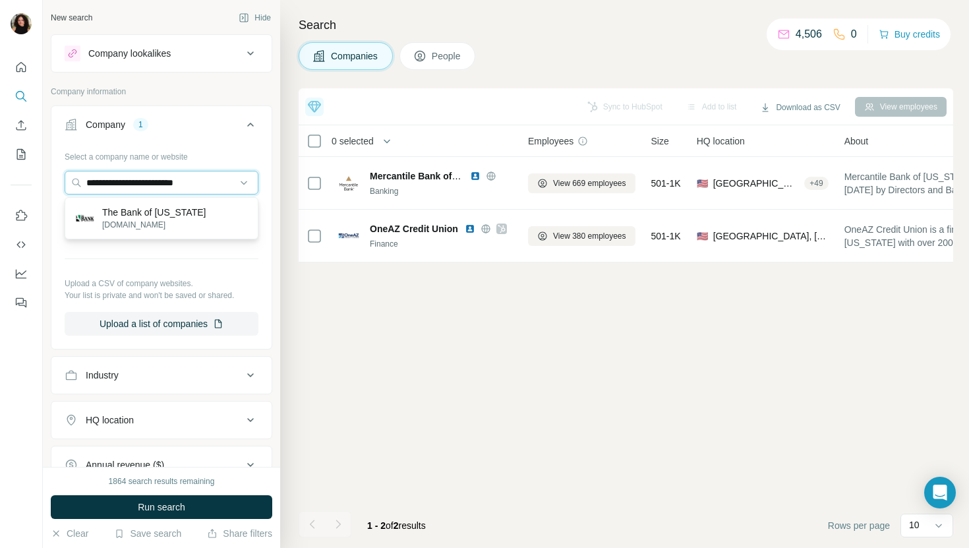
type input "**********"
click at [202, 223] on div "The Bank of [US_STATE] [DOMAIN_NAME]" at bounding box center [161, 218] width 187 height 36
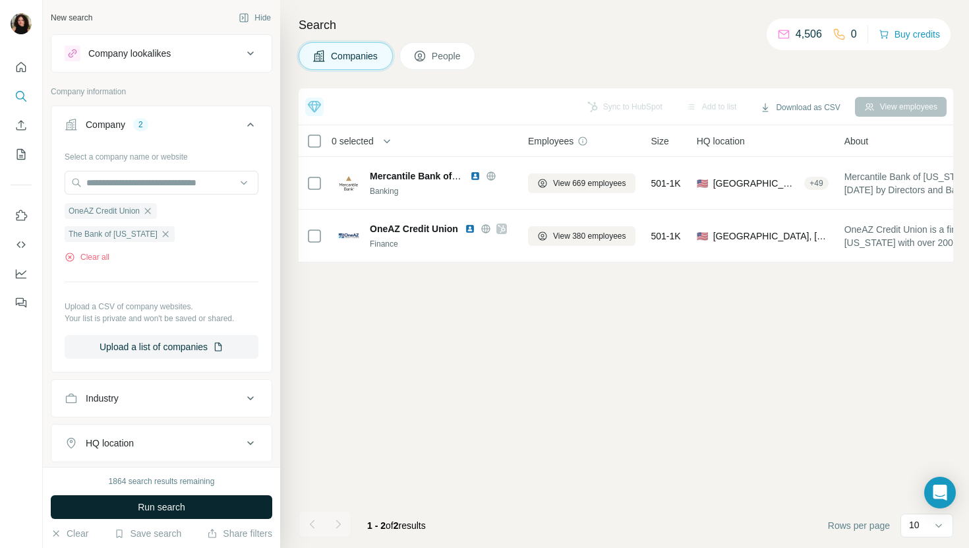
click at [177, 513] on span "Run search" at bounding box center [161, 506] width 47 height 13
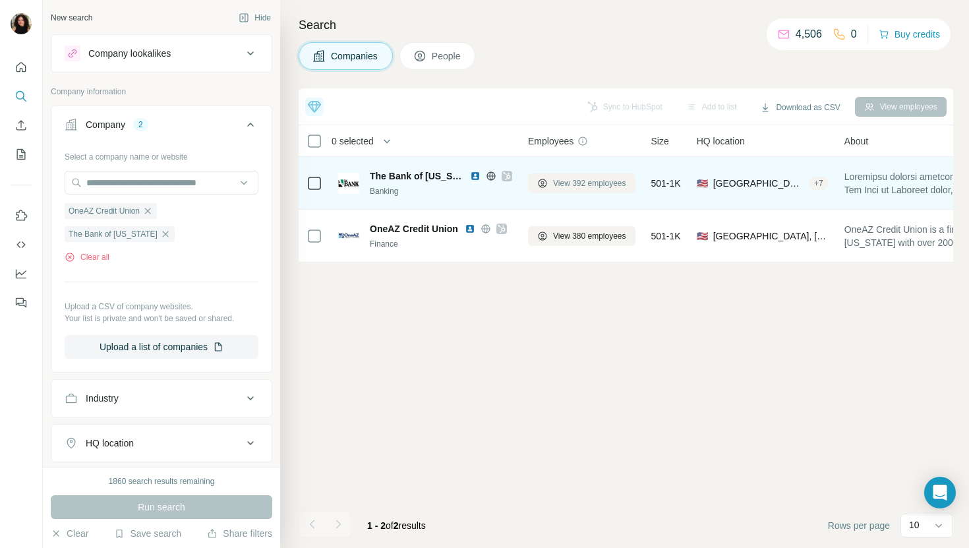
click at [598, 183] on span "View 392 employees" at bounding box center [589, 183] width 73 height 12
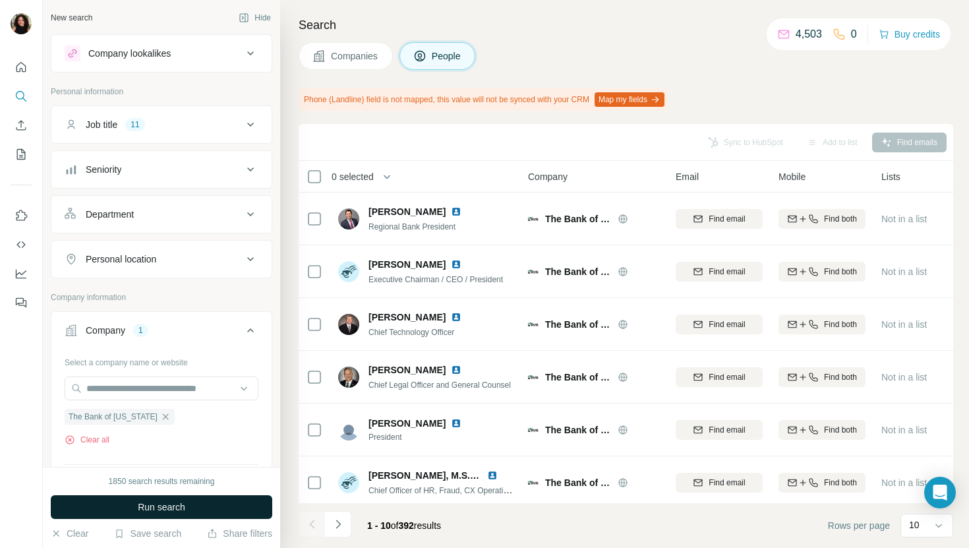
click at [213, 498] on button "Run search" at bounding box center [162, 507] width 222 height 24
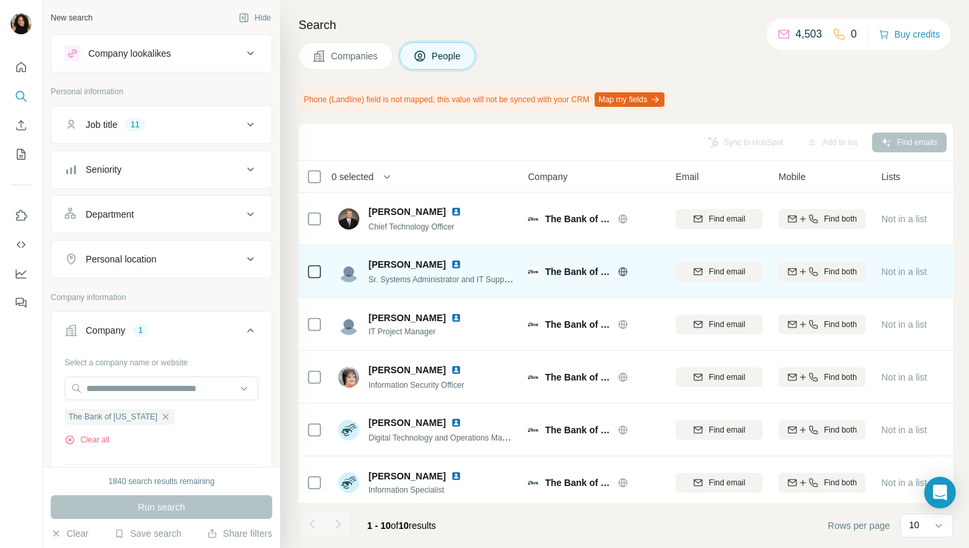
click at [461, 263] on img at bounding box center [456, 264] width 11 height 11
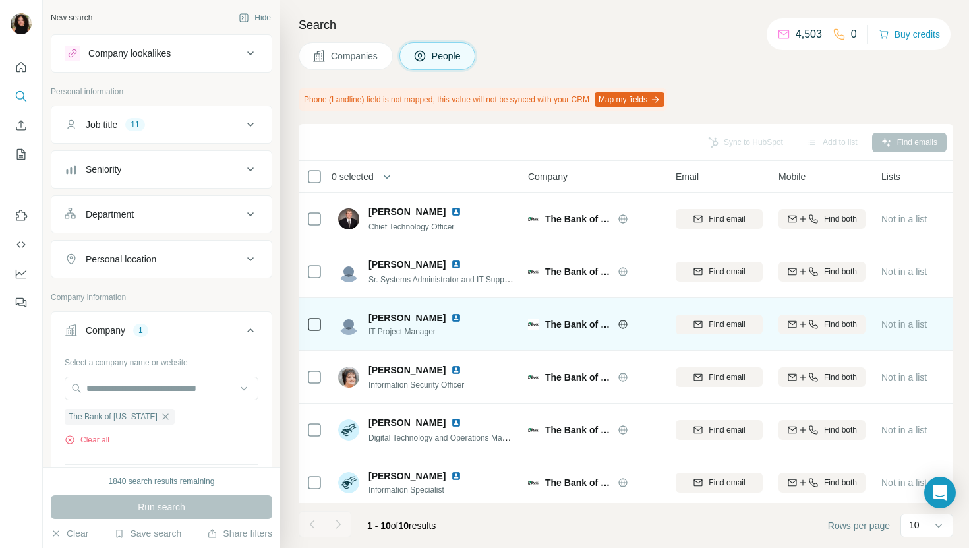
click at [451, 316] on img at bounding box center [456, 317] width 11 height 11
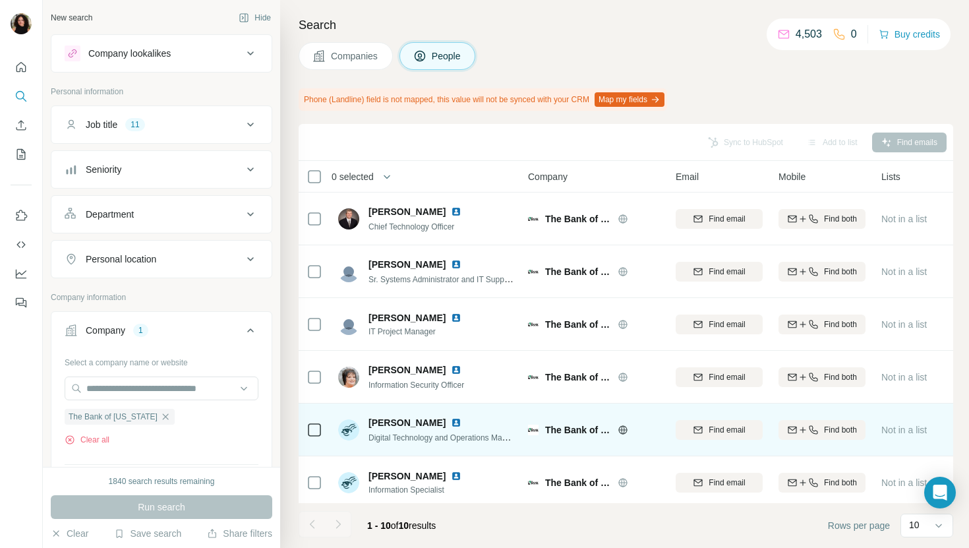
click at [451, 423] on img at bounding box center [456, 422] width 11 height 11
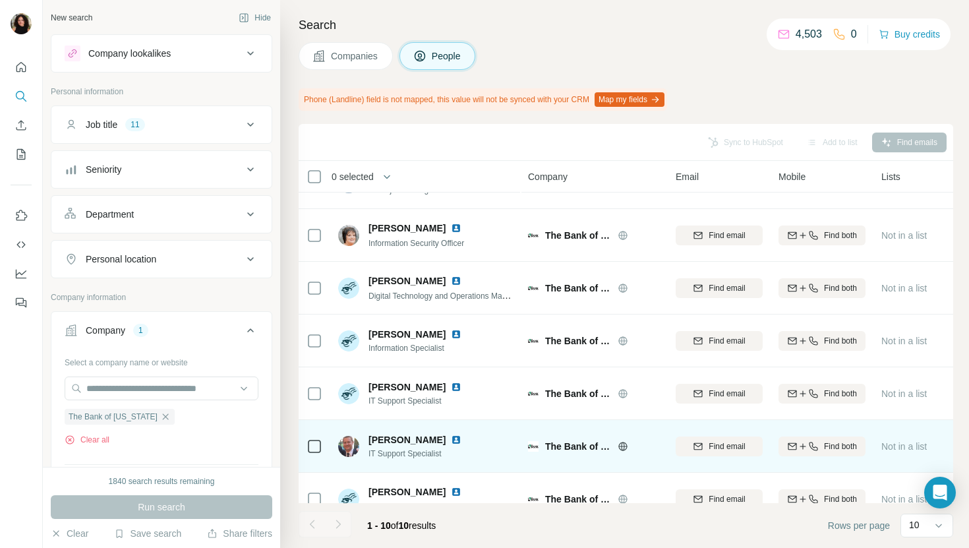
scroll to position [217, 0]
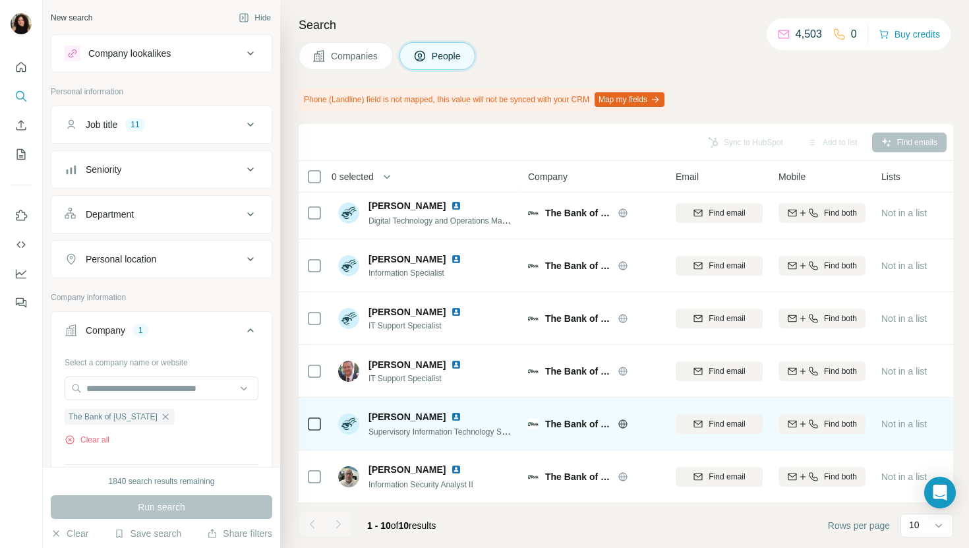
click at [451, 416] on img at bounding box center [456, 416] width 11 height 11
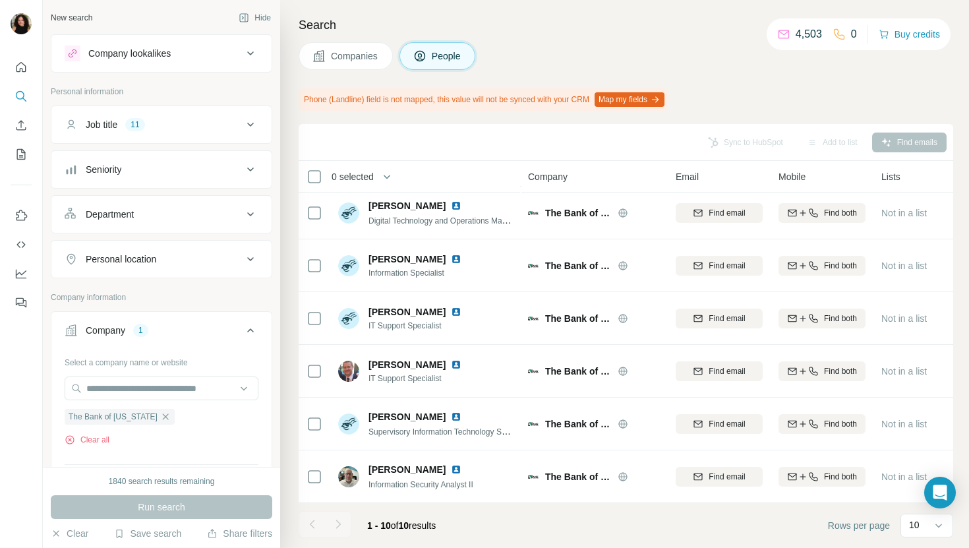
click at [382, 50] on button "Companies" at bounding box center [346, 56] width 94 height 28
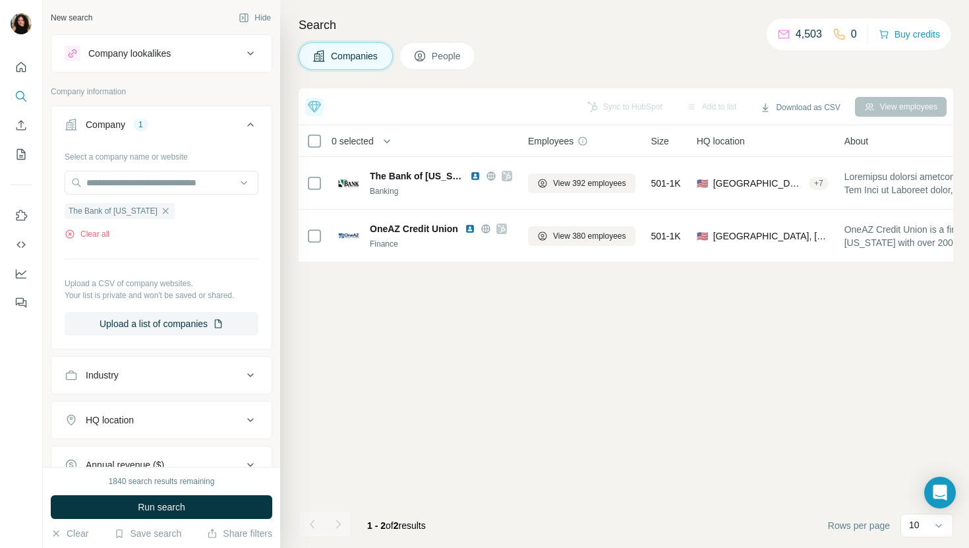
scroll to position [0, 0]
click at [192, 175] on input "text" at bounding box center [162, 183] width 194 height 24
paste input "**********"
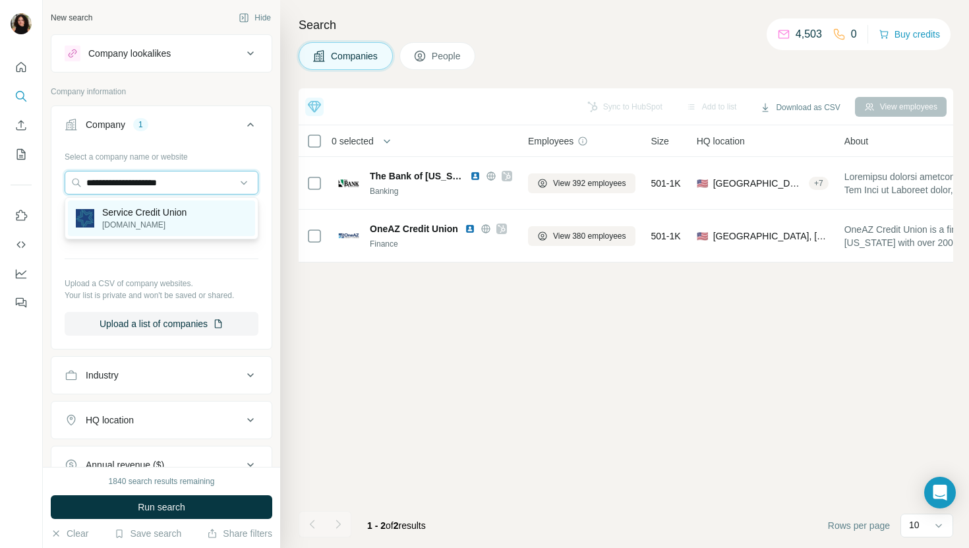
type input "**********"
click at [196, 218] on div "Service Credit Union [DOMAIN_NAME]" at bounding box center [161, 218] width 187 height 36
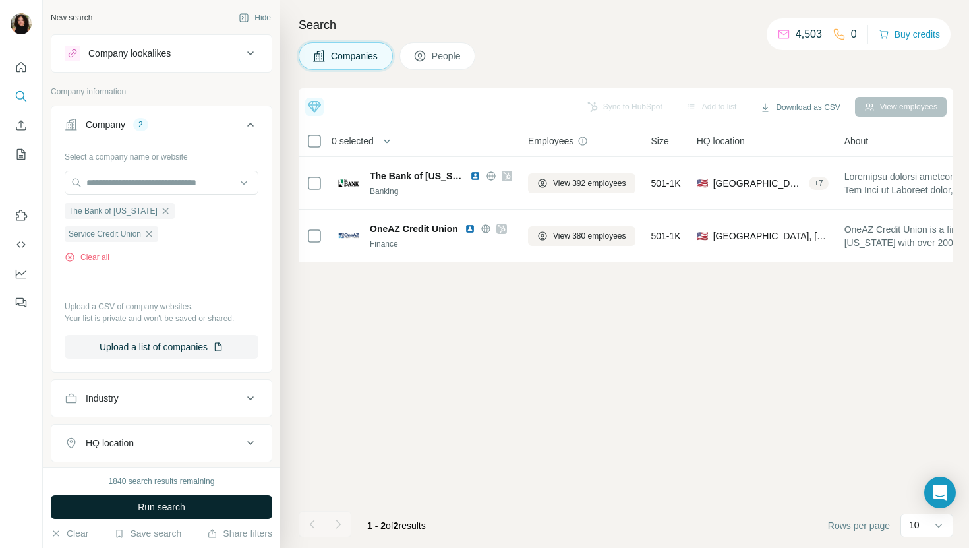
click at [168, 506] on span "Run search" at bounding box center [161, 506] width 47 height 13
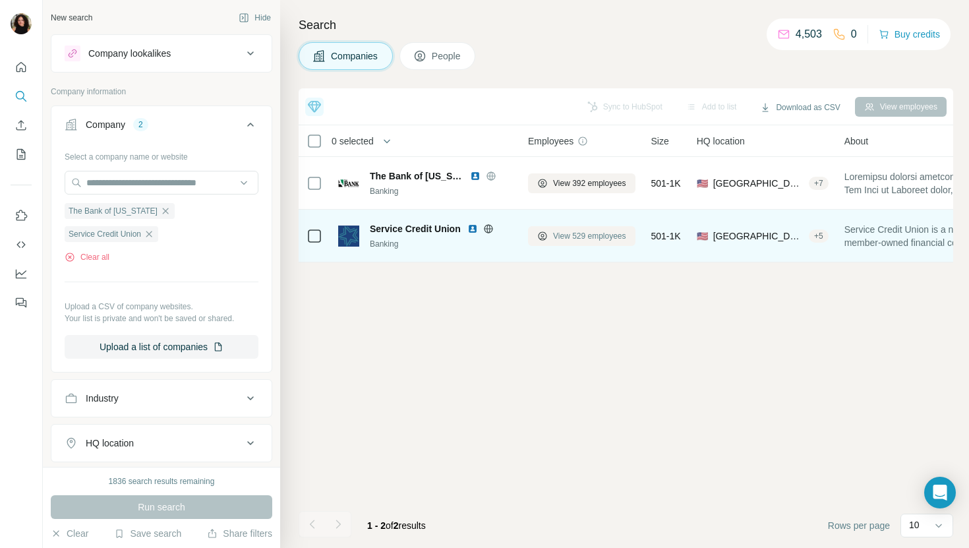
click at [574, 230] on span "View 529 employees" at bounding box center [589, 236] width 73 height 12
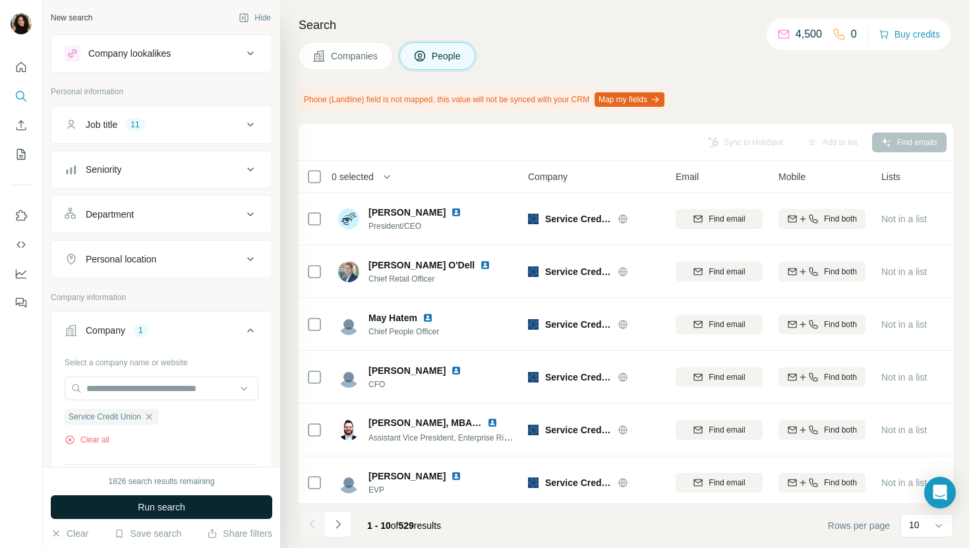
click at [220, 516] on button "Run search" at bounding box center [162, 507] width 222 height 24
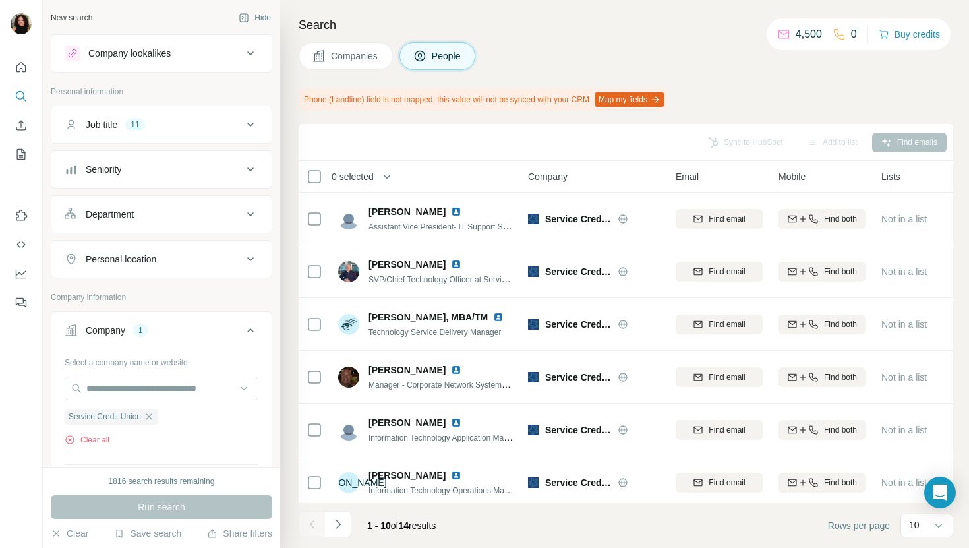
click at [359, 66] on button "Companies" at bounding box center [346, 56] width 94 height 28
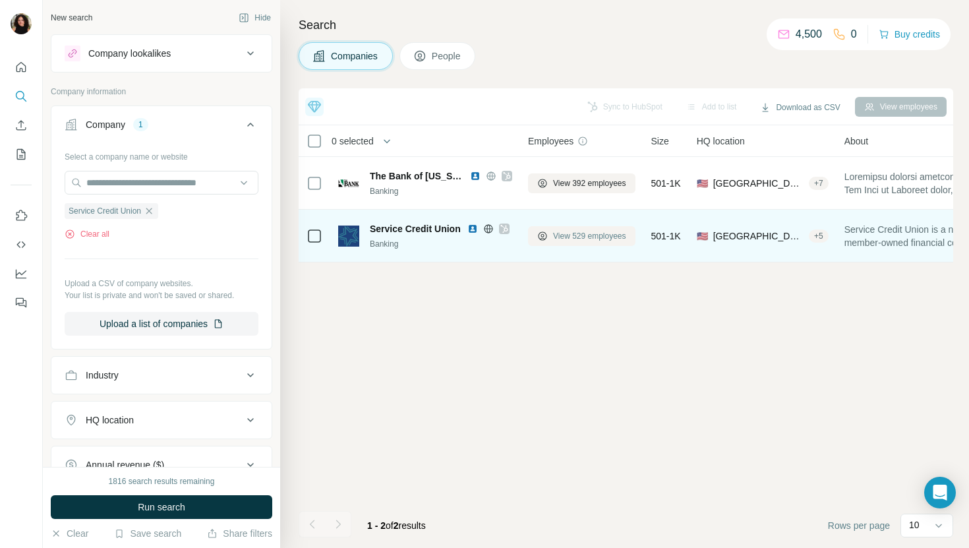
click at [556, 238] on span "View 529 employees" at bounding box center [589, 236] width 73 height 12
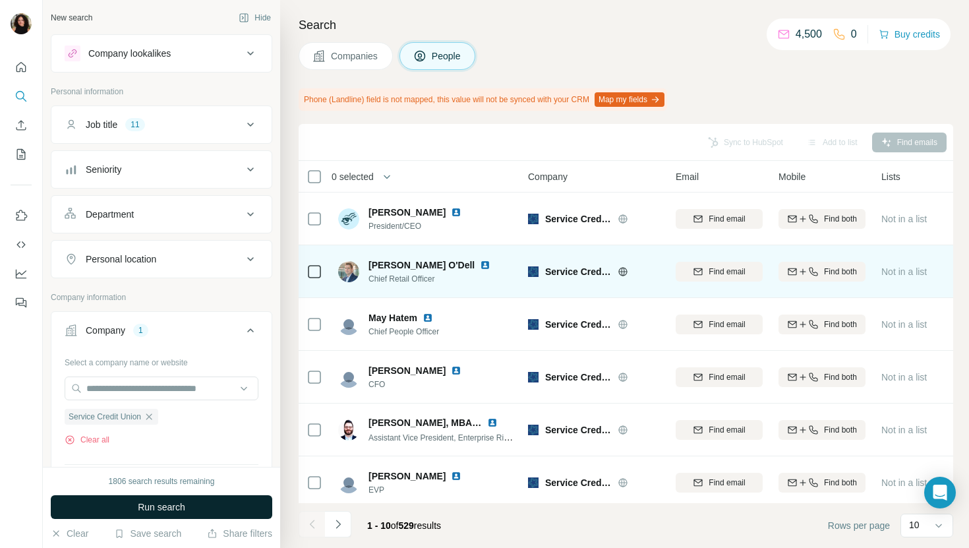
click at [184, 499] on button "Run search" at bounding box center [162, 507] width 222 height 24
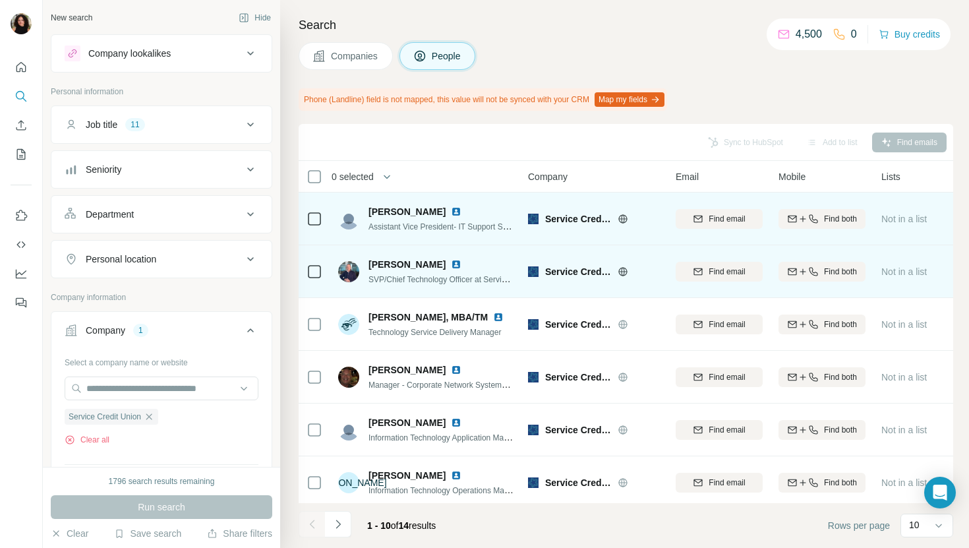
click at [451, 208] on img at bounding box center [456, 211] width 11 height 11
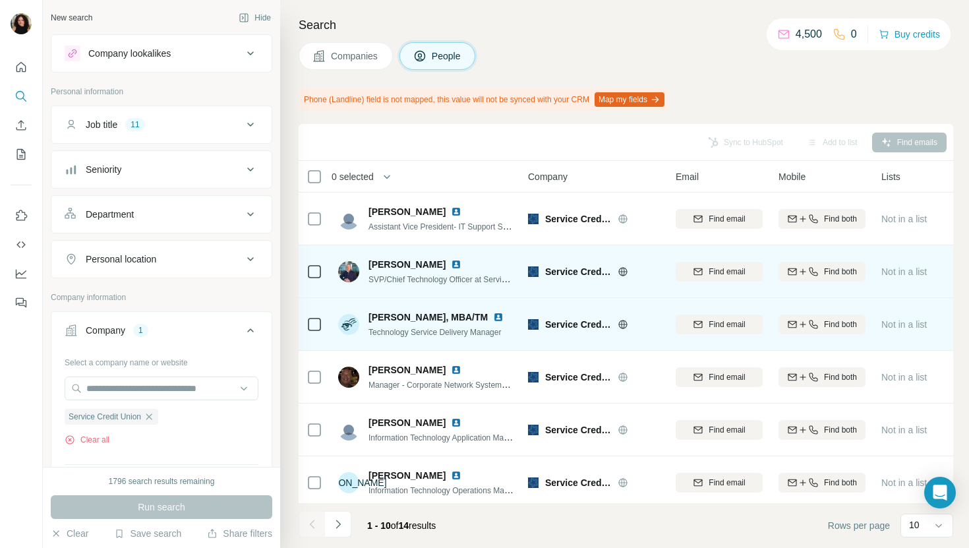
click at [493, 314] on img at bounding box center [498, 317] width 11 height 11
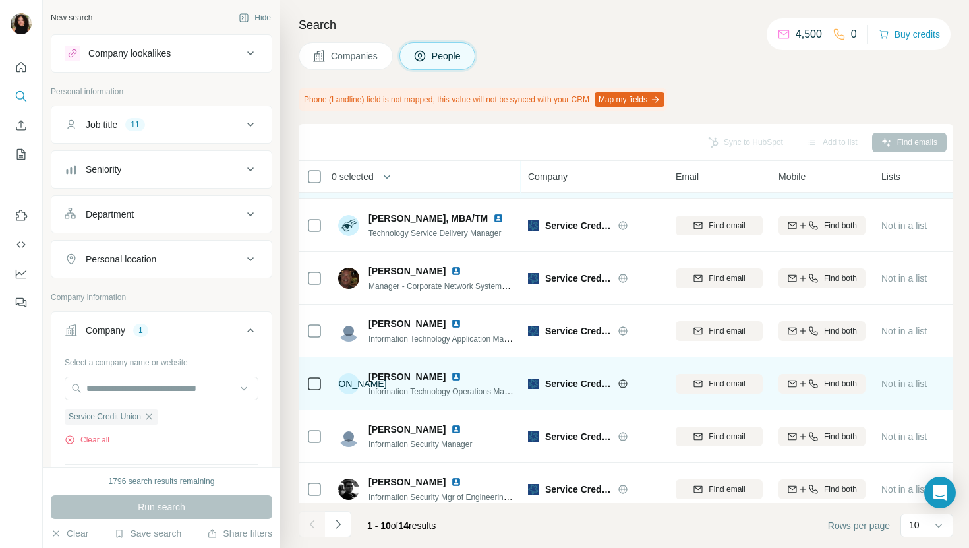
scroll to position [120, 0]
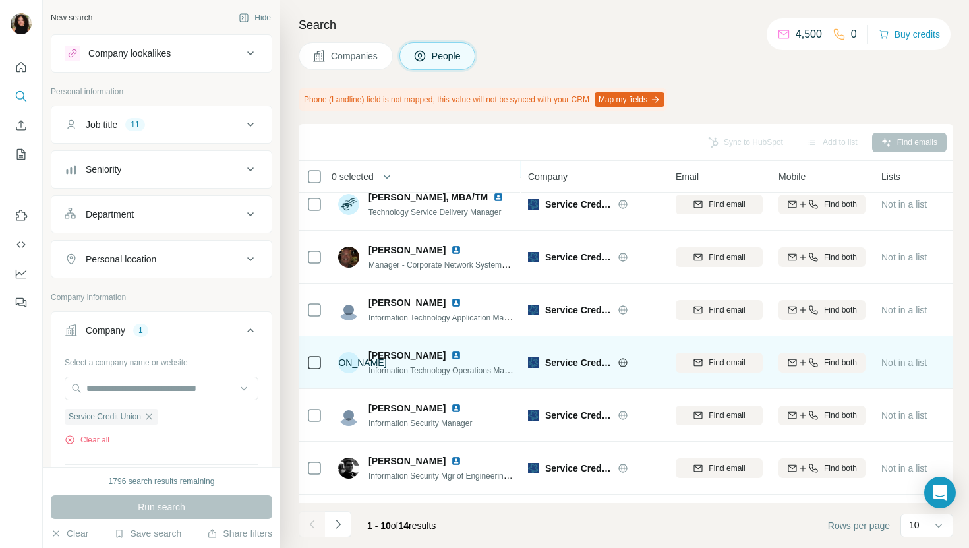
click at [451, 357] on img at bounding box center [456, 355] width 11 height 11
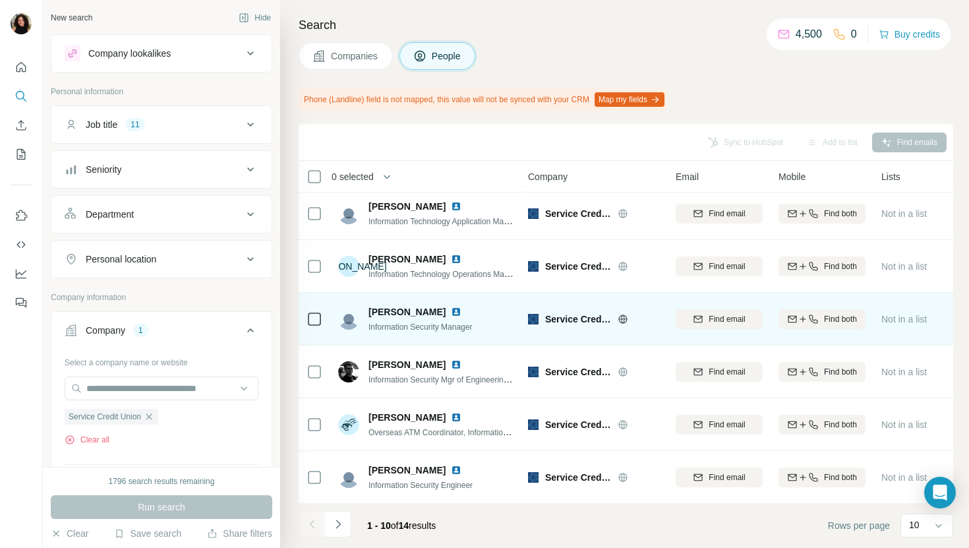
scroll to position [217, 0]
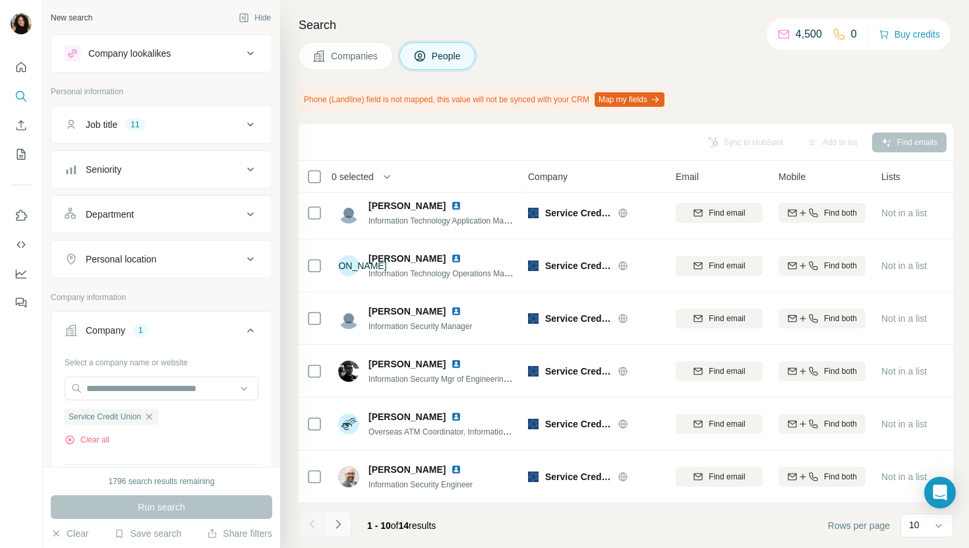
click at [336, 525] on icon "Navigate to next page" at bounding box center [338, 524] width 13 height 13
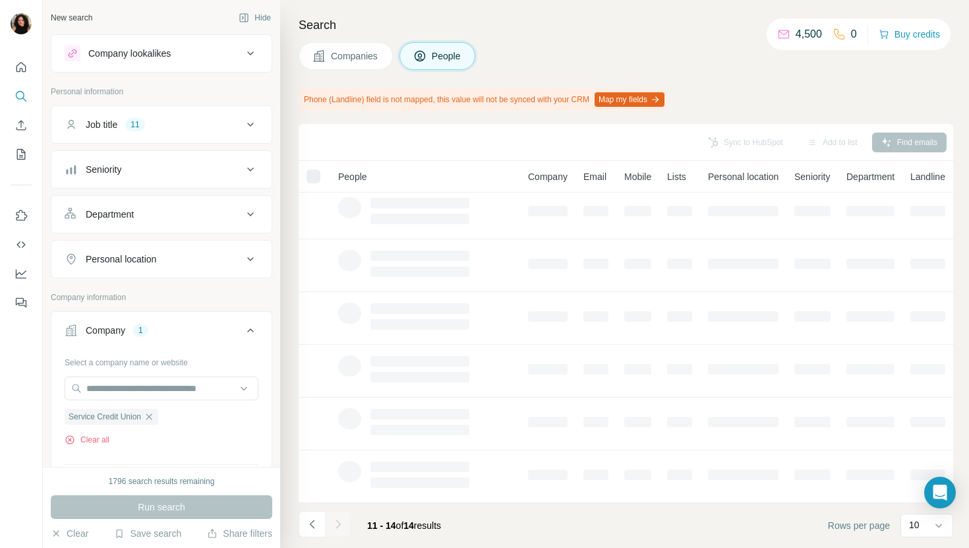
scroll to position [0, 0]
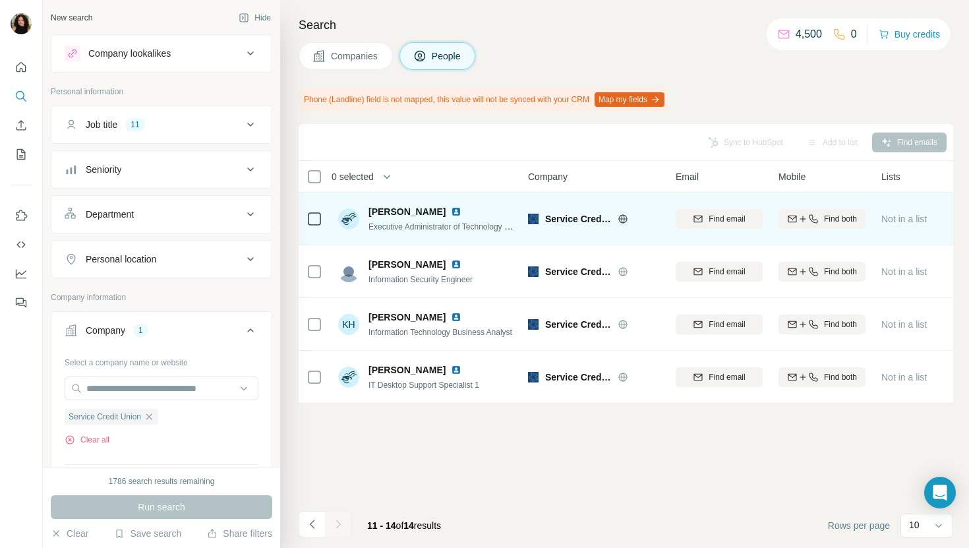
click at [452, 209] on img at bounding box center [456, 211] width 11 height 11
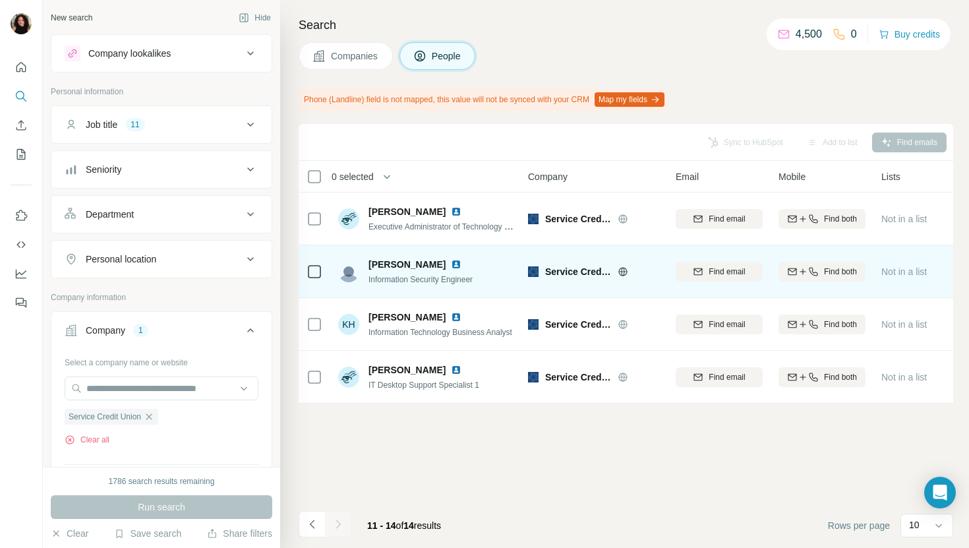
click at [451, 262] on img at bounding box center [456, 264] width 11 height 11
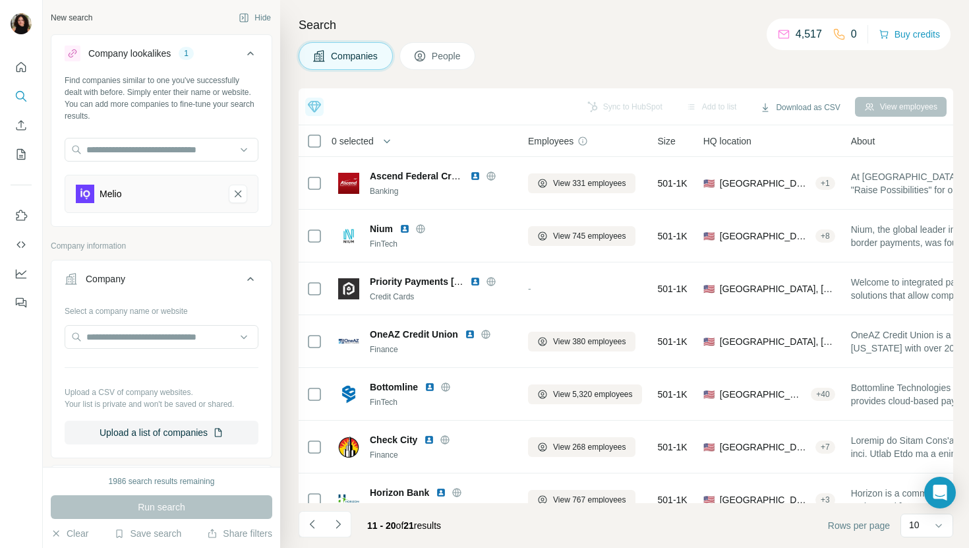
scroll to position [181, 0]
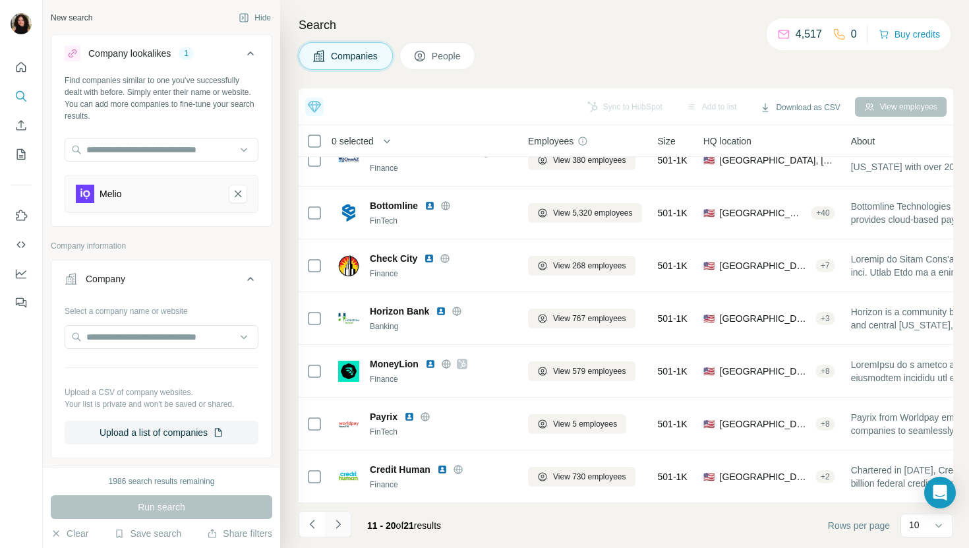
click at [341, 526] on icon "Navigate to next page" at bounding box center [338, 524] width 13 height 13
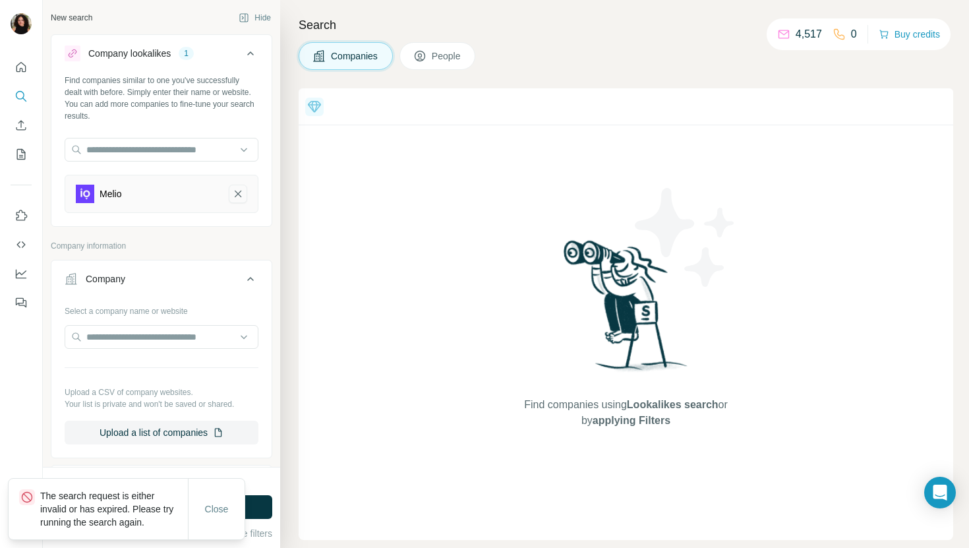
click at [241, 189] on icon "Melio-remove-button" at bounding box center [238, 193] width 12 height 13
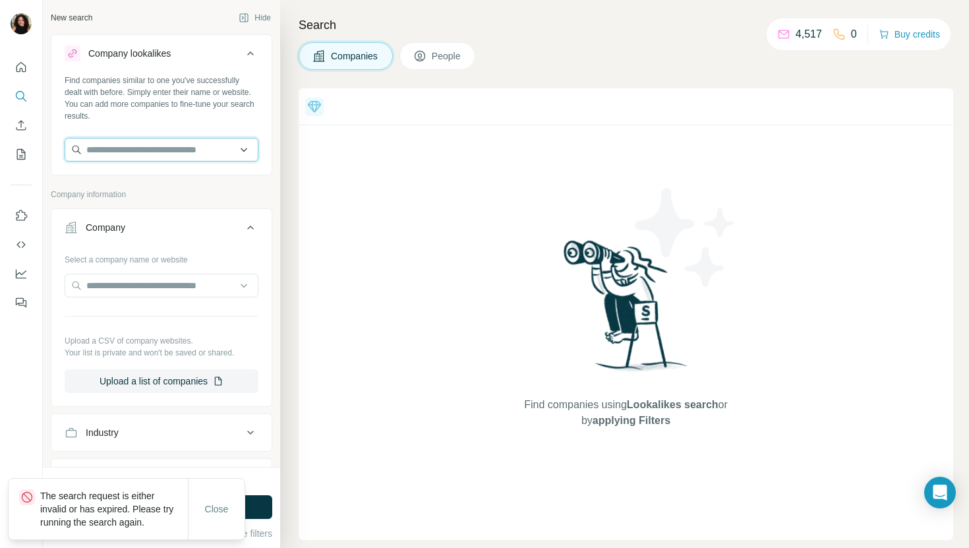
click at [218, 158] on input "text" at bounding box center [162, 150] width 194 height 24
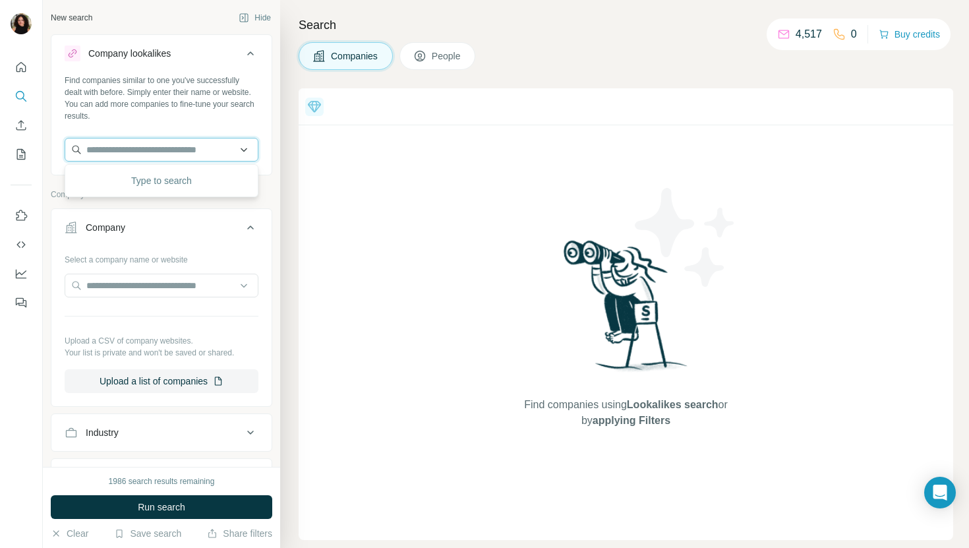
paste input "**********"
type input "**********"
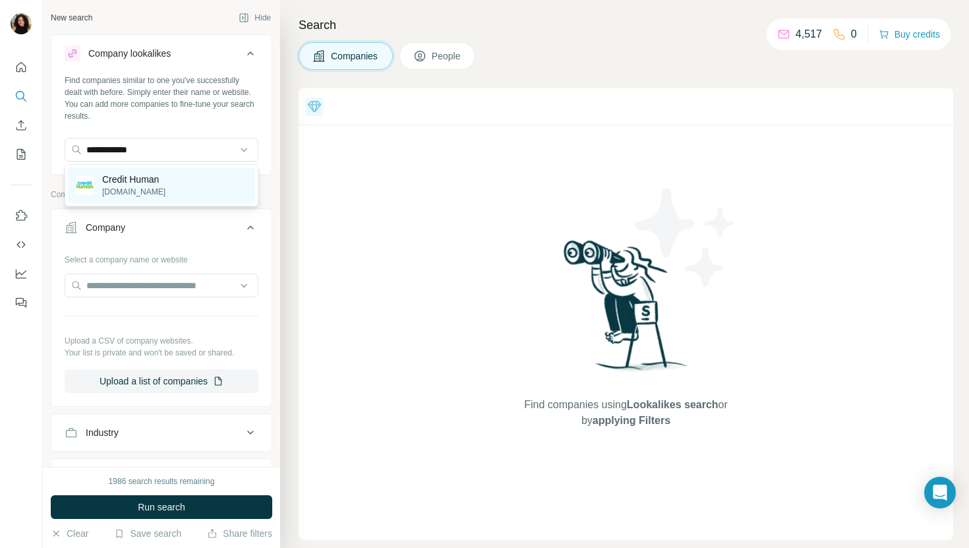
click at [179, 191] on div "Credit Human [DOMAIN_NAME]" at bounding box center [161, 185] width 187 height 36
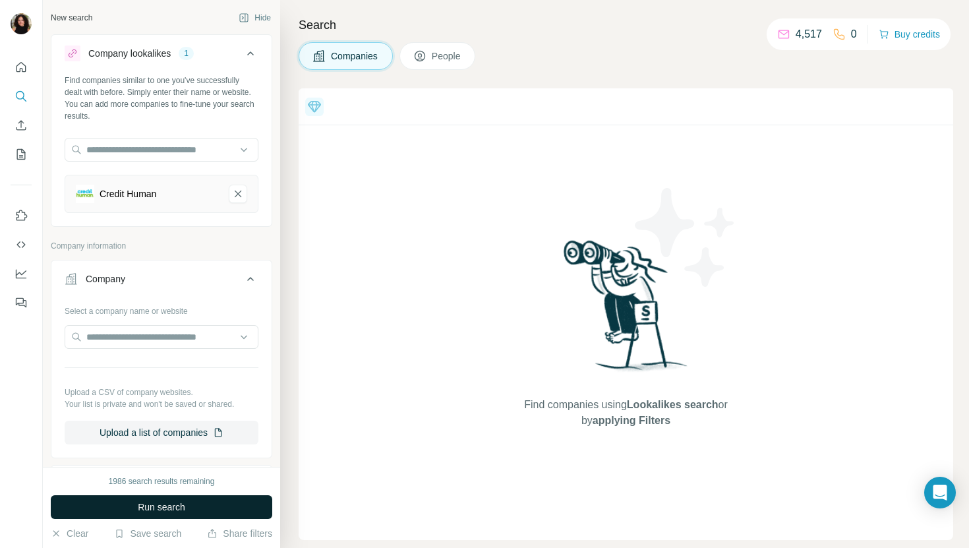
click at [152, 498] on button "Run search" at bounding box center [162, 507] width 222 height 24
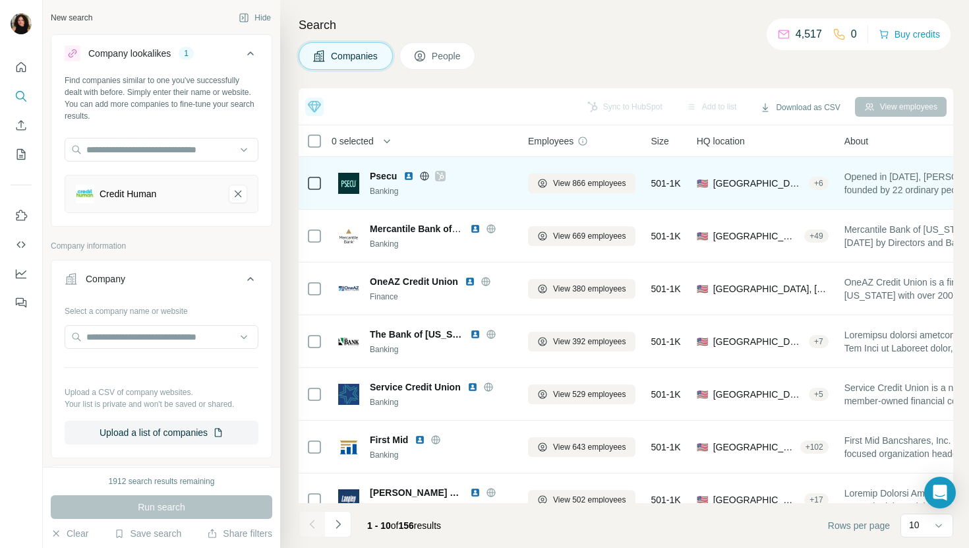
click at [408, 175] on img at bounding box center [408, 176] width 11 height 11
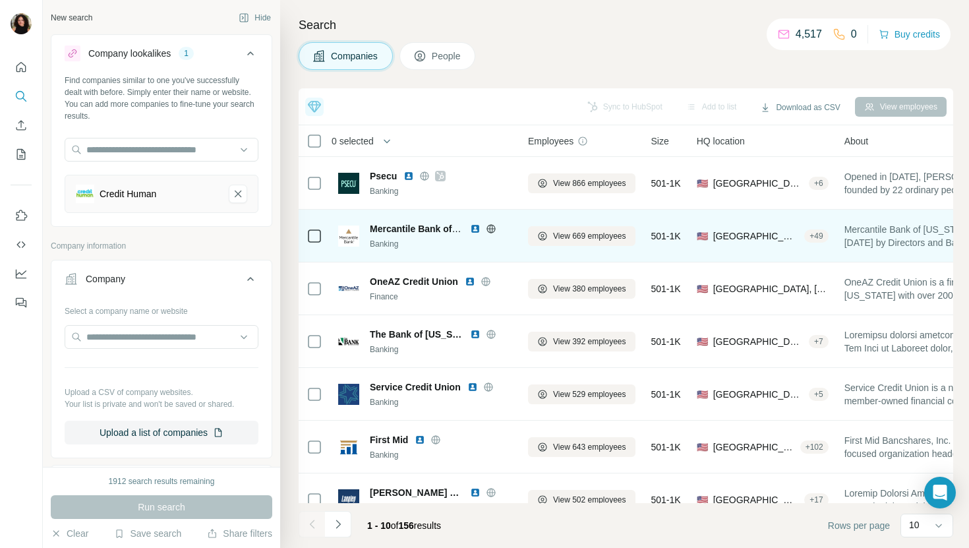
click at [475, 227] on img at bounding box center [475, 228] width 11 height 11
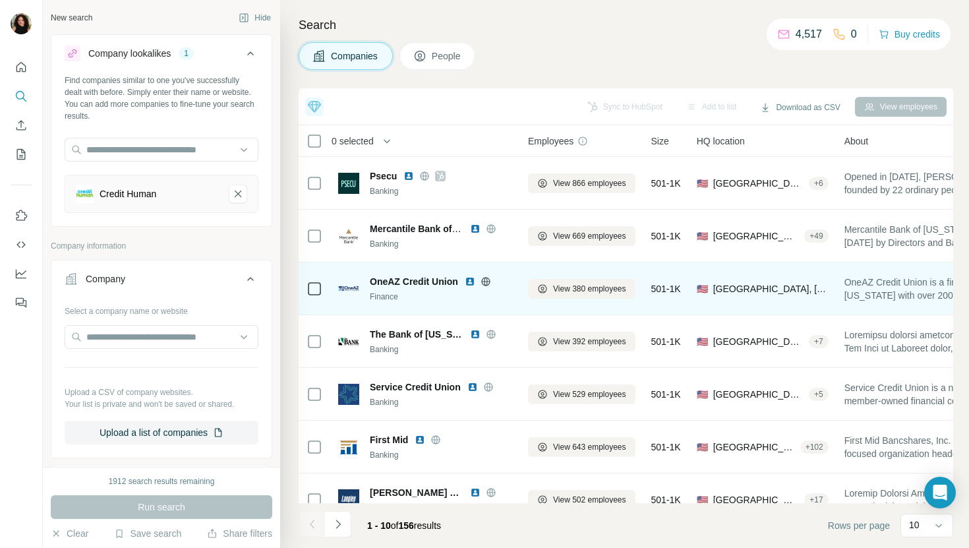
click at [470, 280] on img at bounding box center [470, 281] width 11 height 11
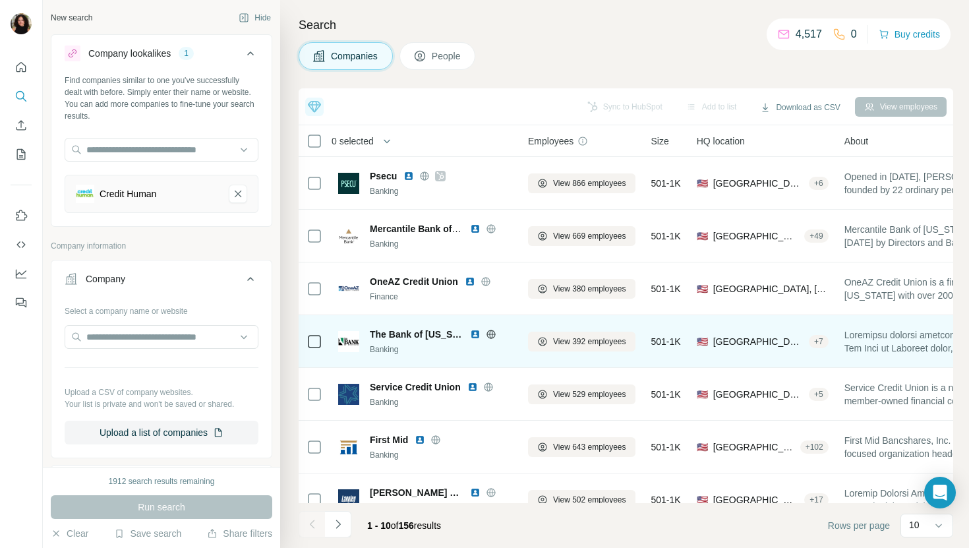
click at [475, 335] on img at bounding box center [475, 334] width 11 height 11
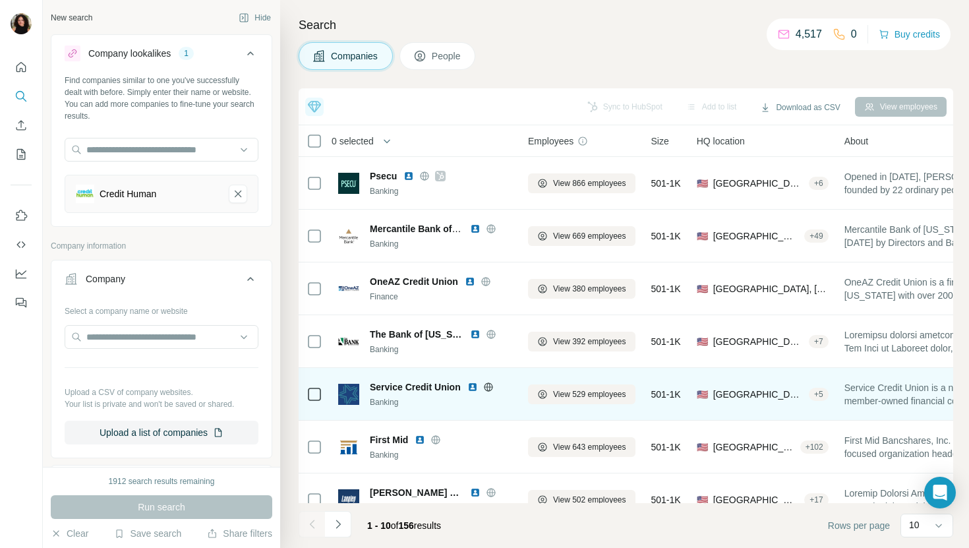
click at [475, 383] on img at bounding box center [472, 387] width 11 height 11
